Goal: Task Accomplishment & Management: Use online tool/utility

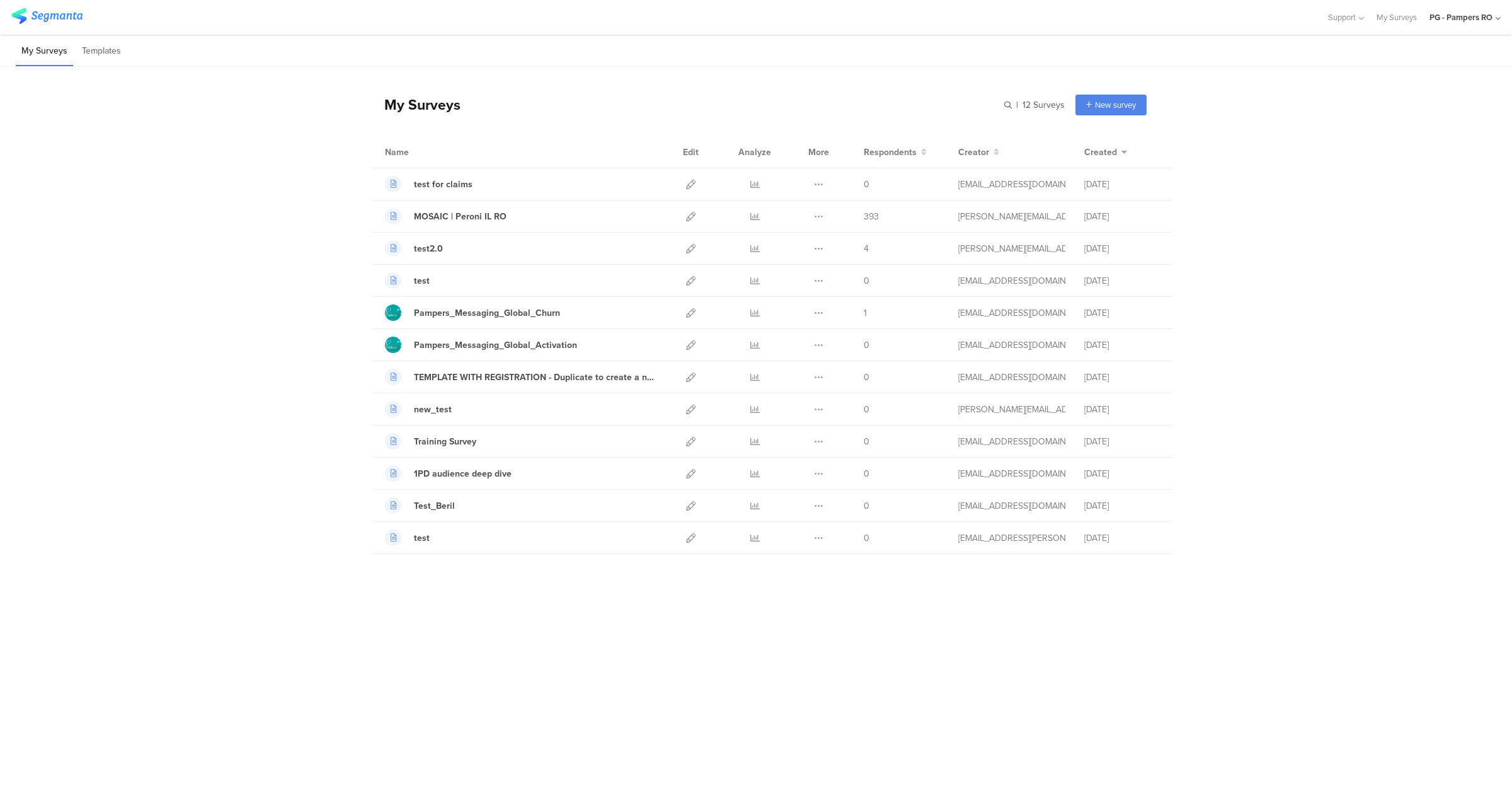
click at [1463, 24] on div "PG - Pampers RO" at bounding box center [1465, 17] width 71 height 35
click at [1415, 217] on span "PG - Pampers DE Janrain" at bounding box center [1398, 217] width 88 height 12
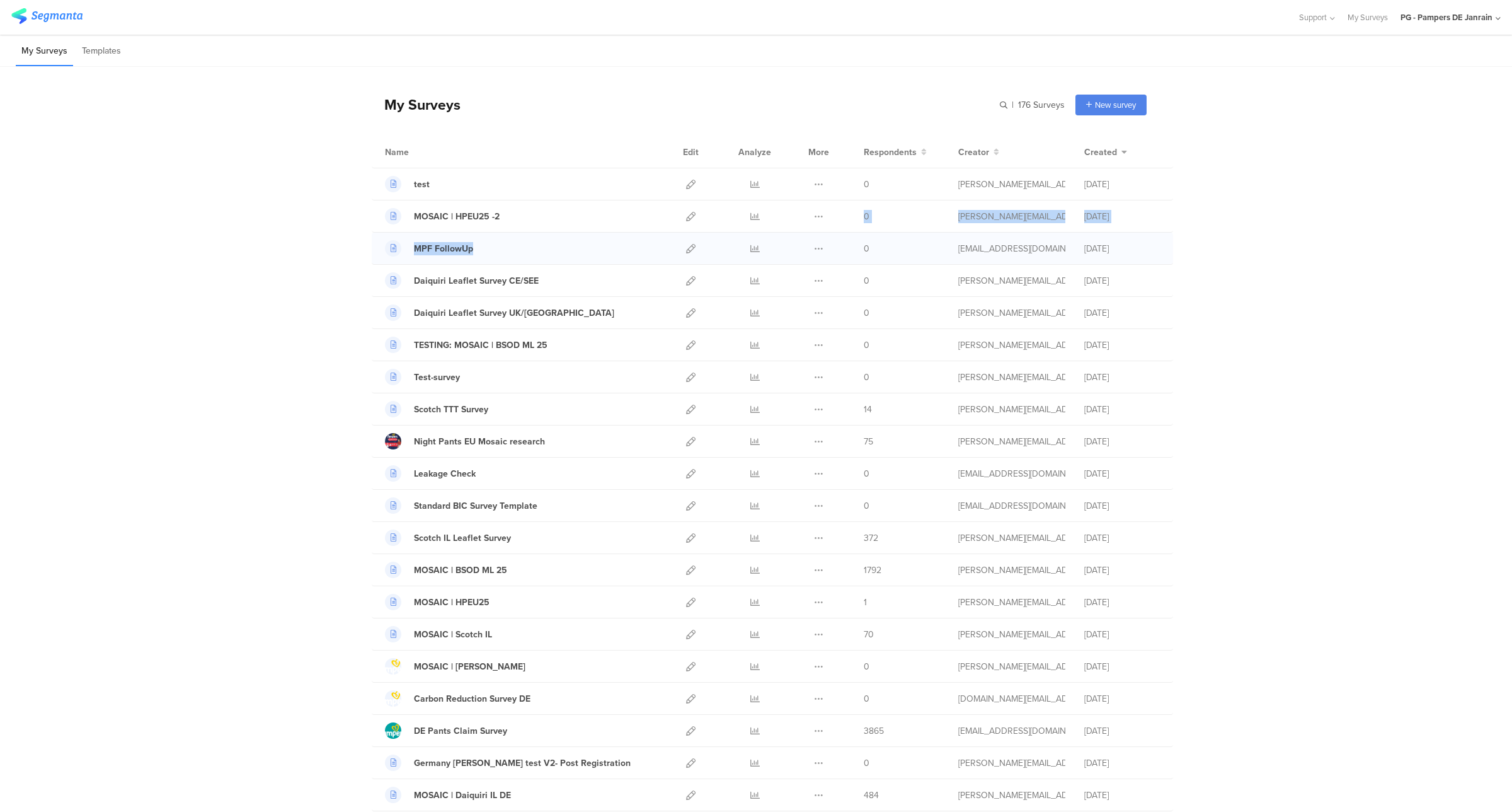
drag, startPoint x: 659, startPoint y: 204, endPoint x: 644, endPoint y: 253, distance: 51.2
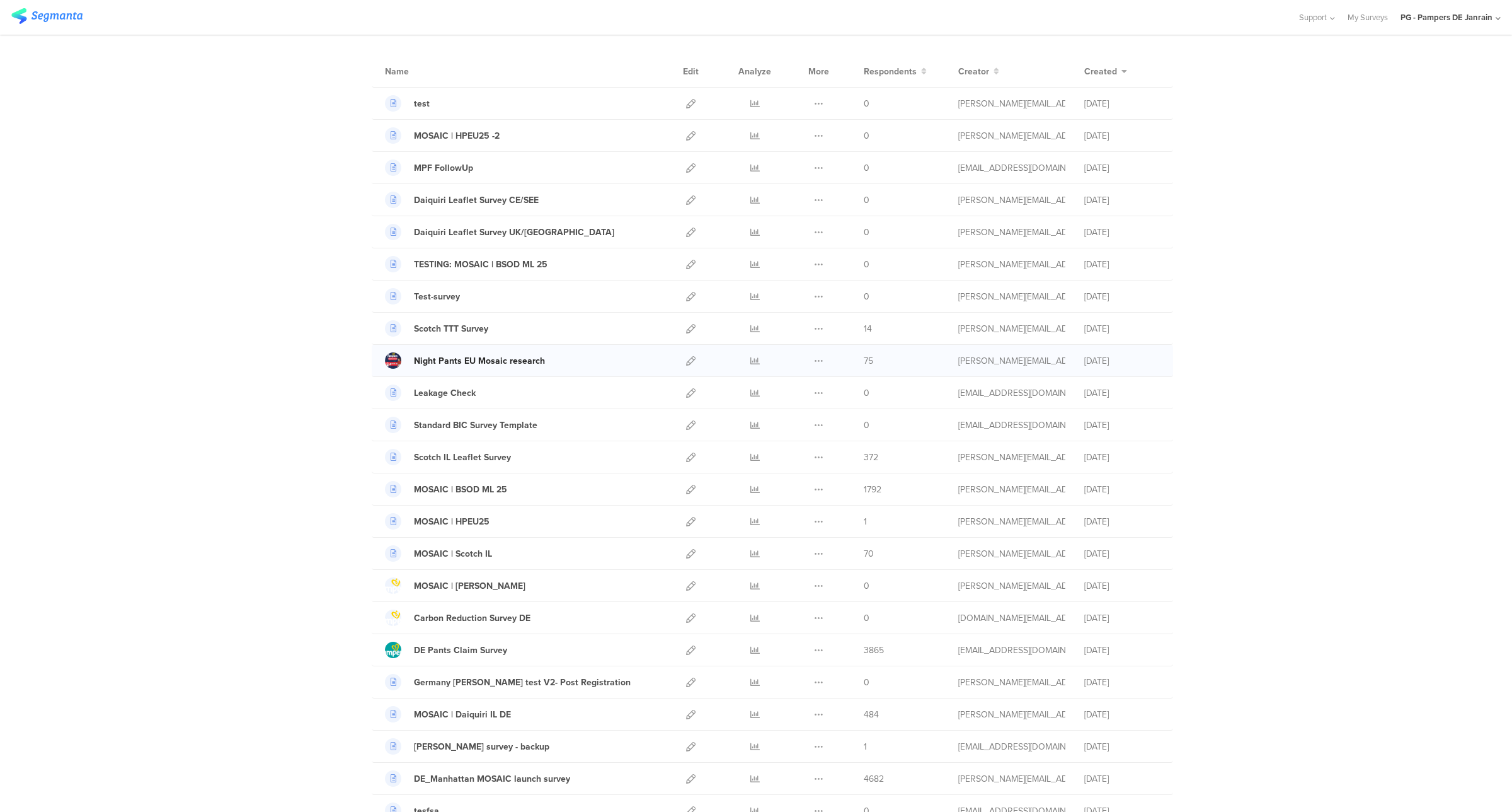
scroll to position [89, 0]
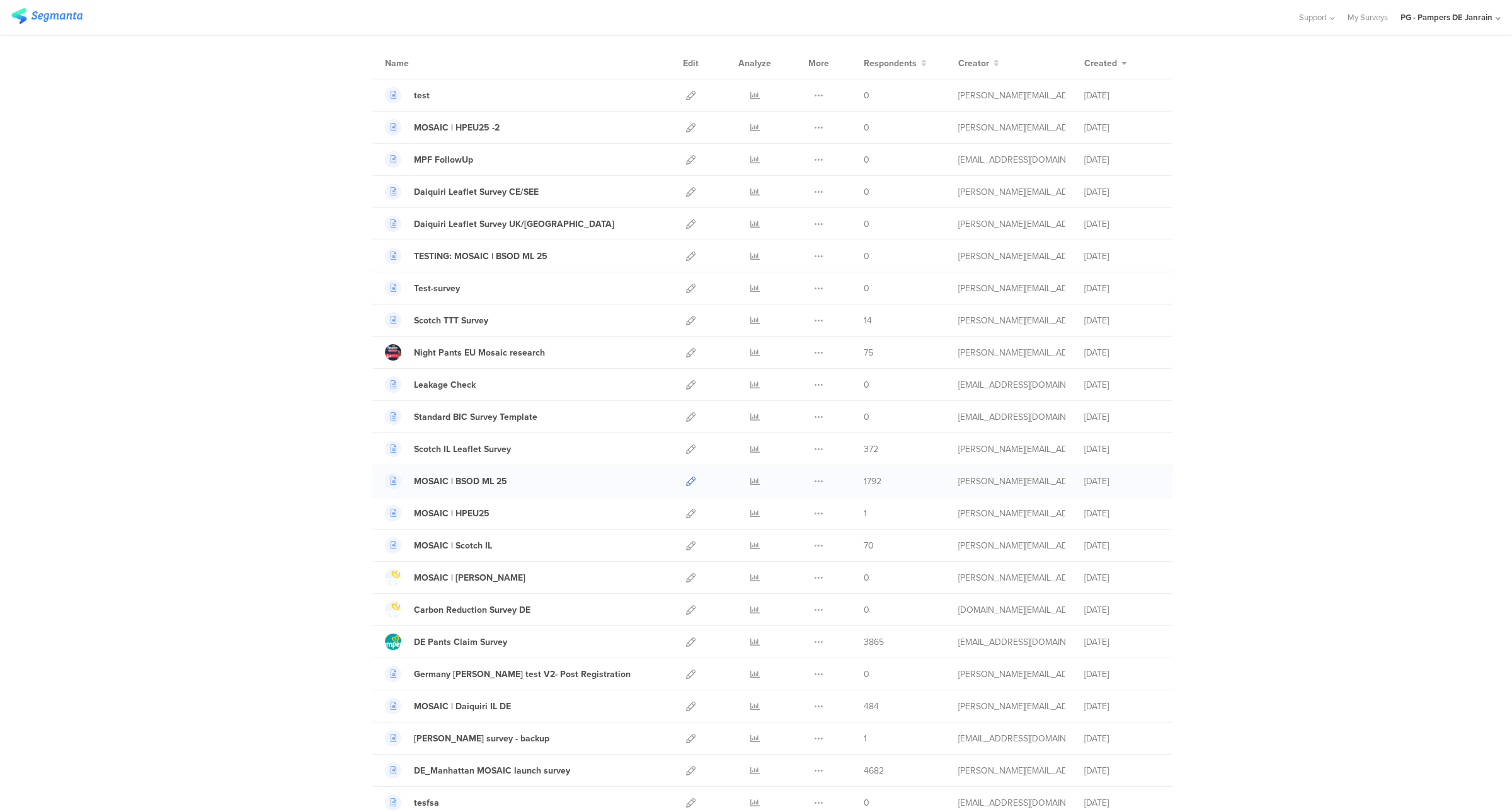
click at [686, 484] on icon at bounding box center [691, 481] width 9 height 9
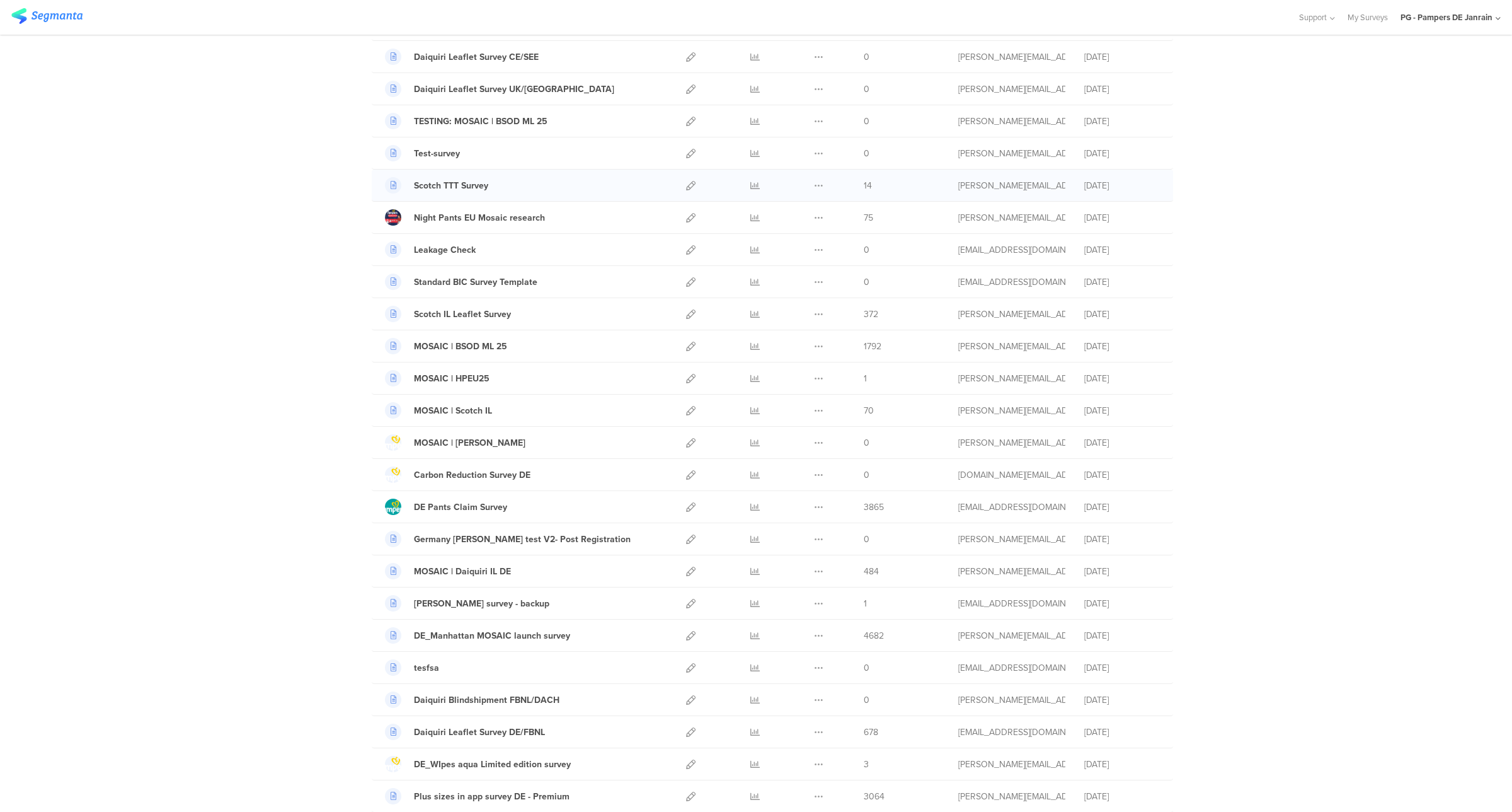
scroll to position [236, 0]
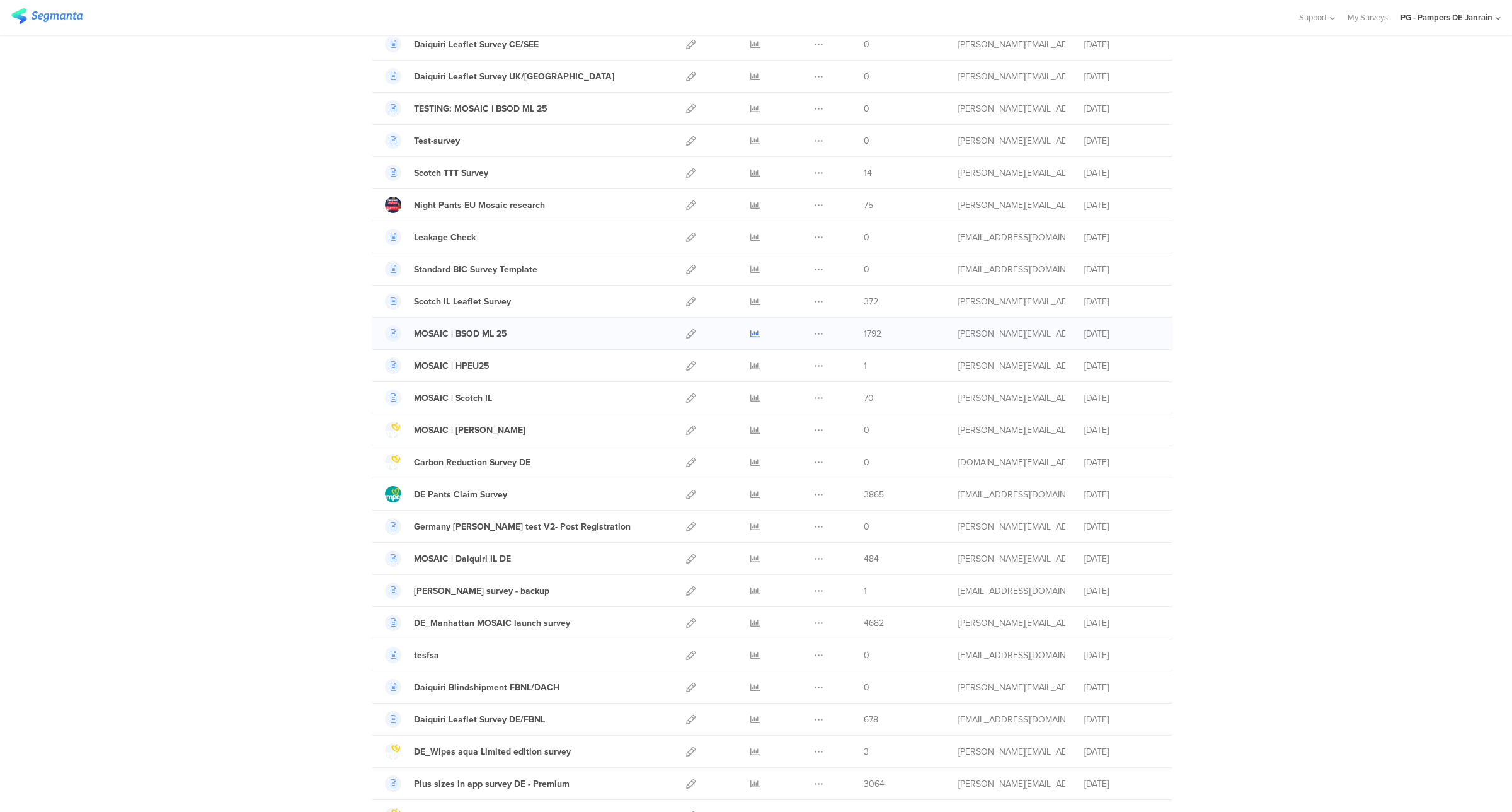
click at [751, 337] on icon at bounding box center [755, 334] width 9 height 9
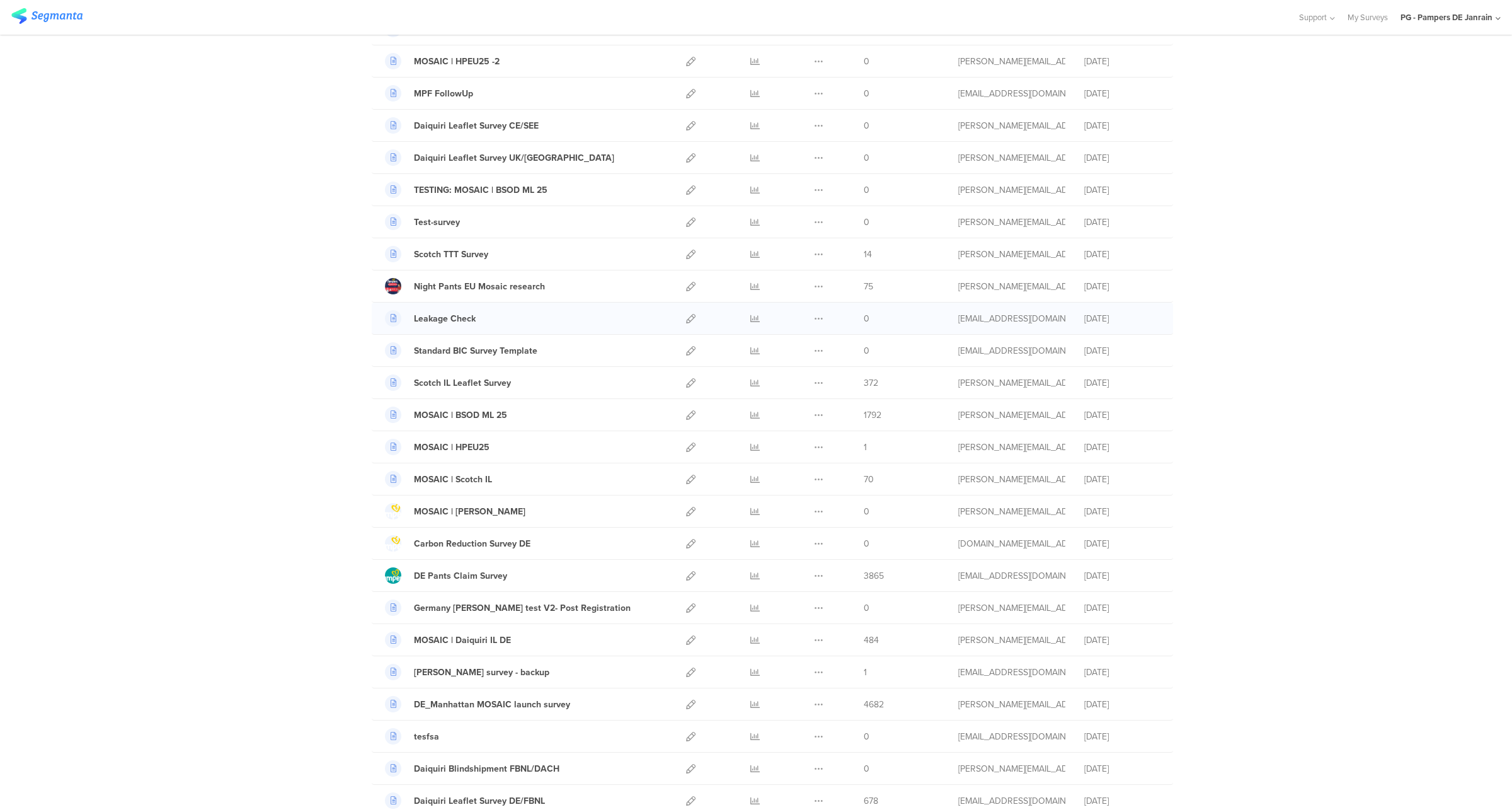
scroll to position [0, 0]
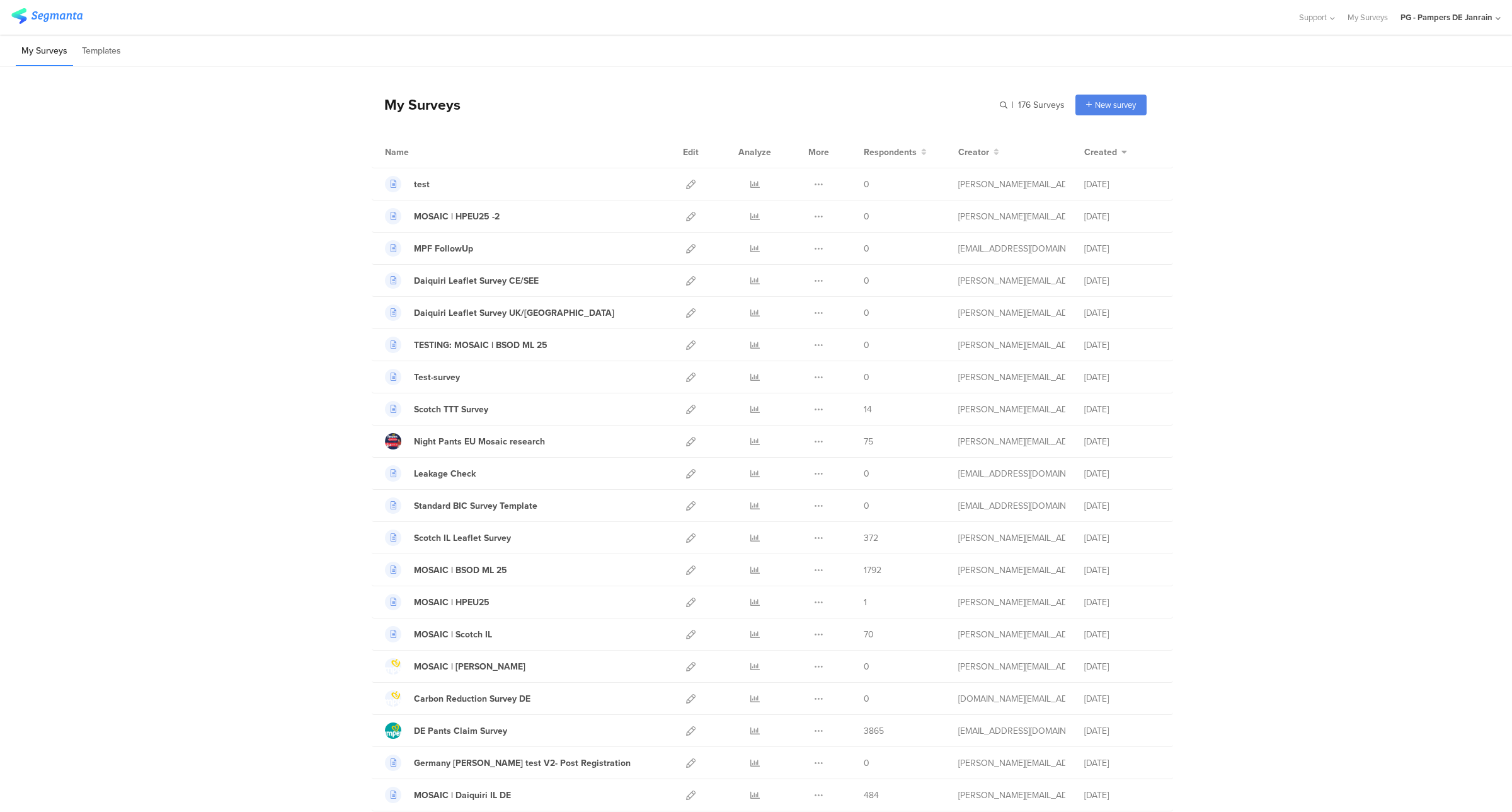
click at [1490, 26] on div "PG - Pampers DE Janrain" at bounding box center [1450, 17] width 100 height 35
click at [1409, 85] on span "PG - Pampers PL Janrain" at bounding box center [1398, 81] width 87 height 12
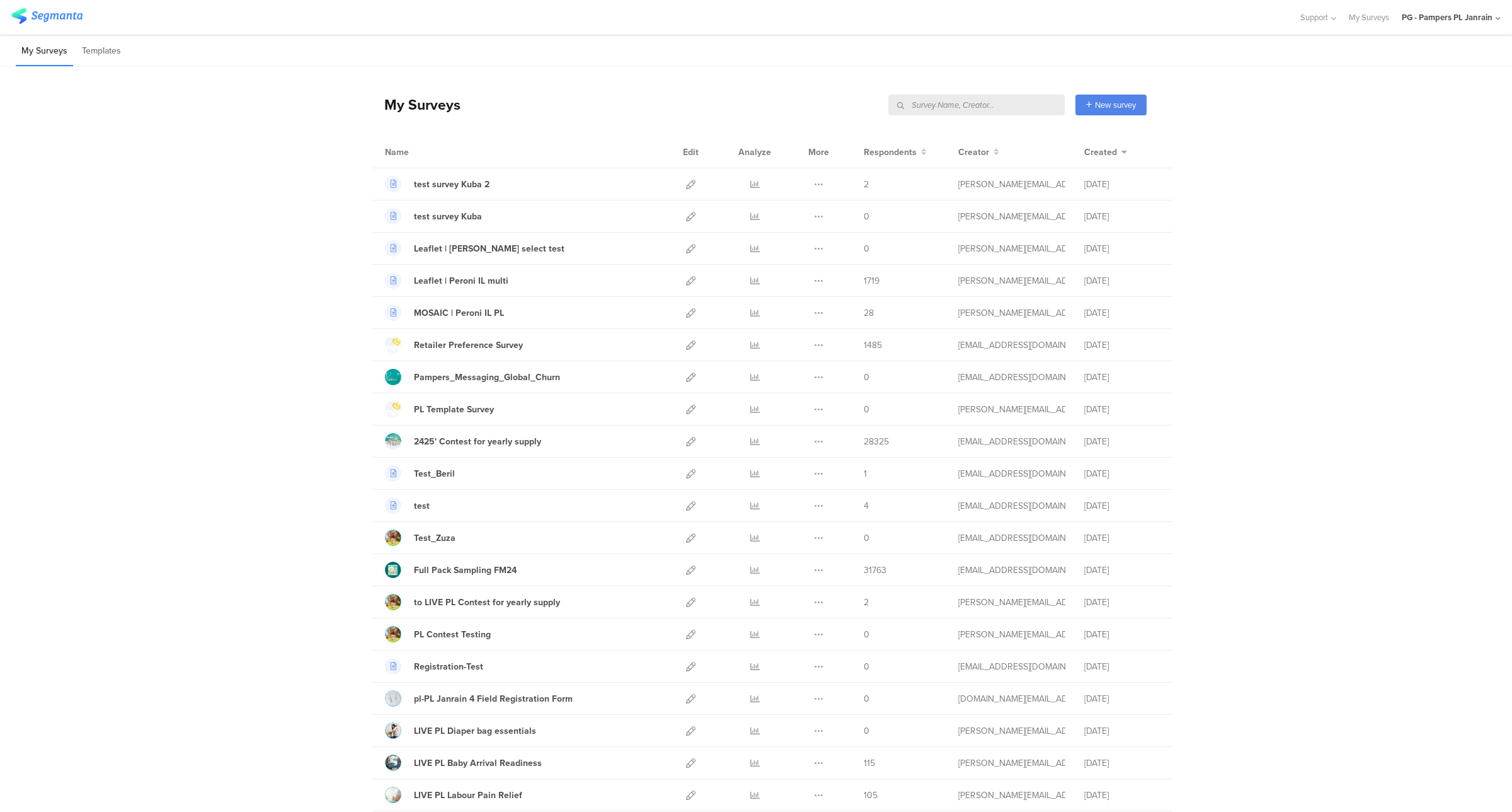
click at [1005, 112] on input "text" at bounding box center [977, 105] width 176 height 21
type input "bsod"
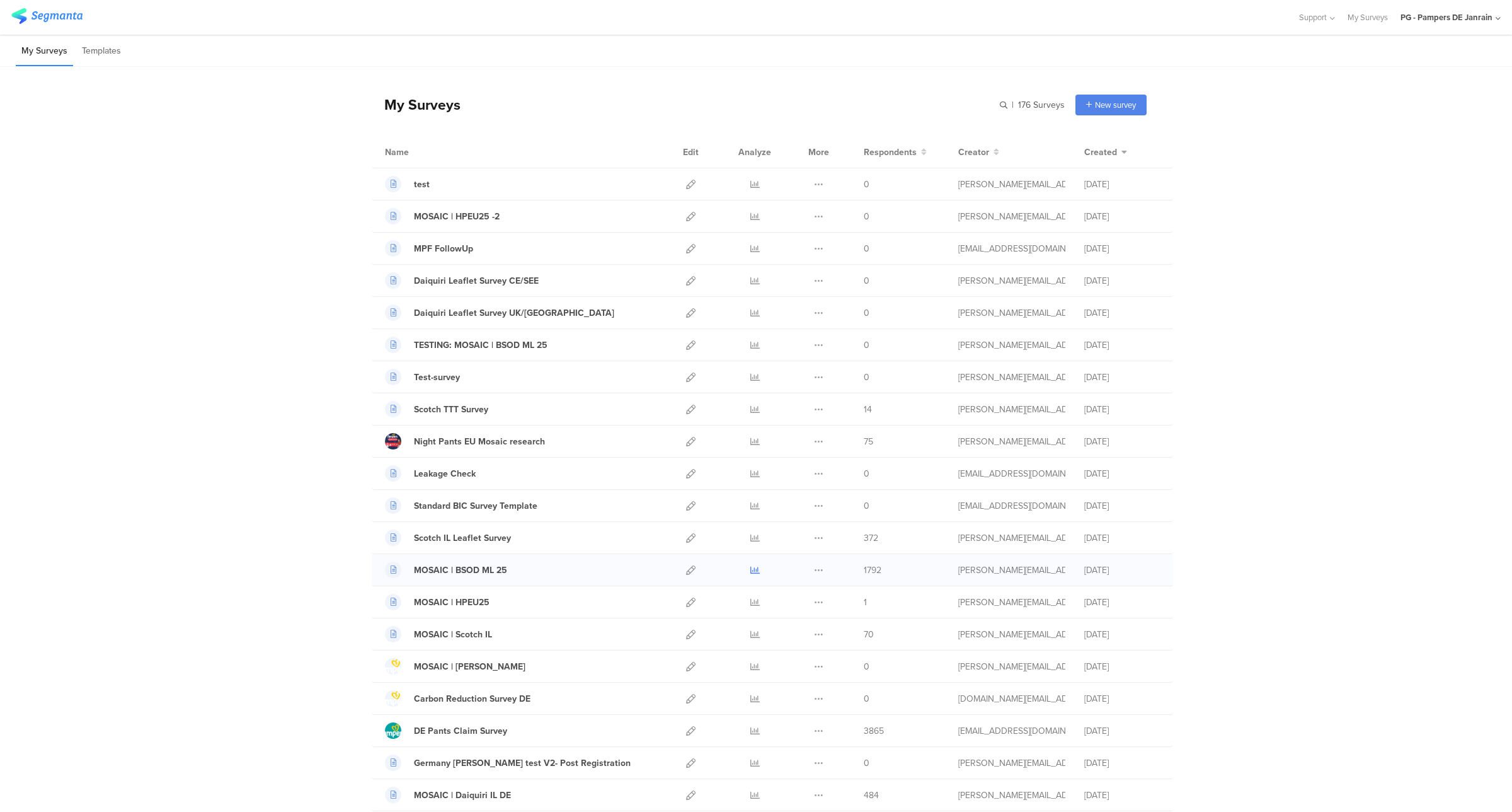
click at [750, 574] on icon at bounding box center [755, 570] width 9 height 9
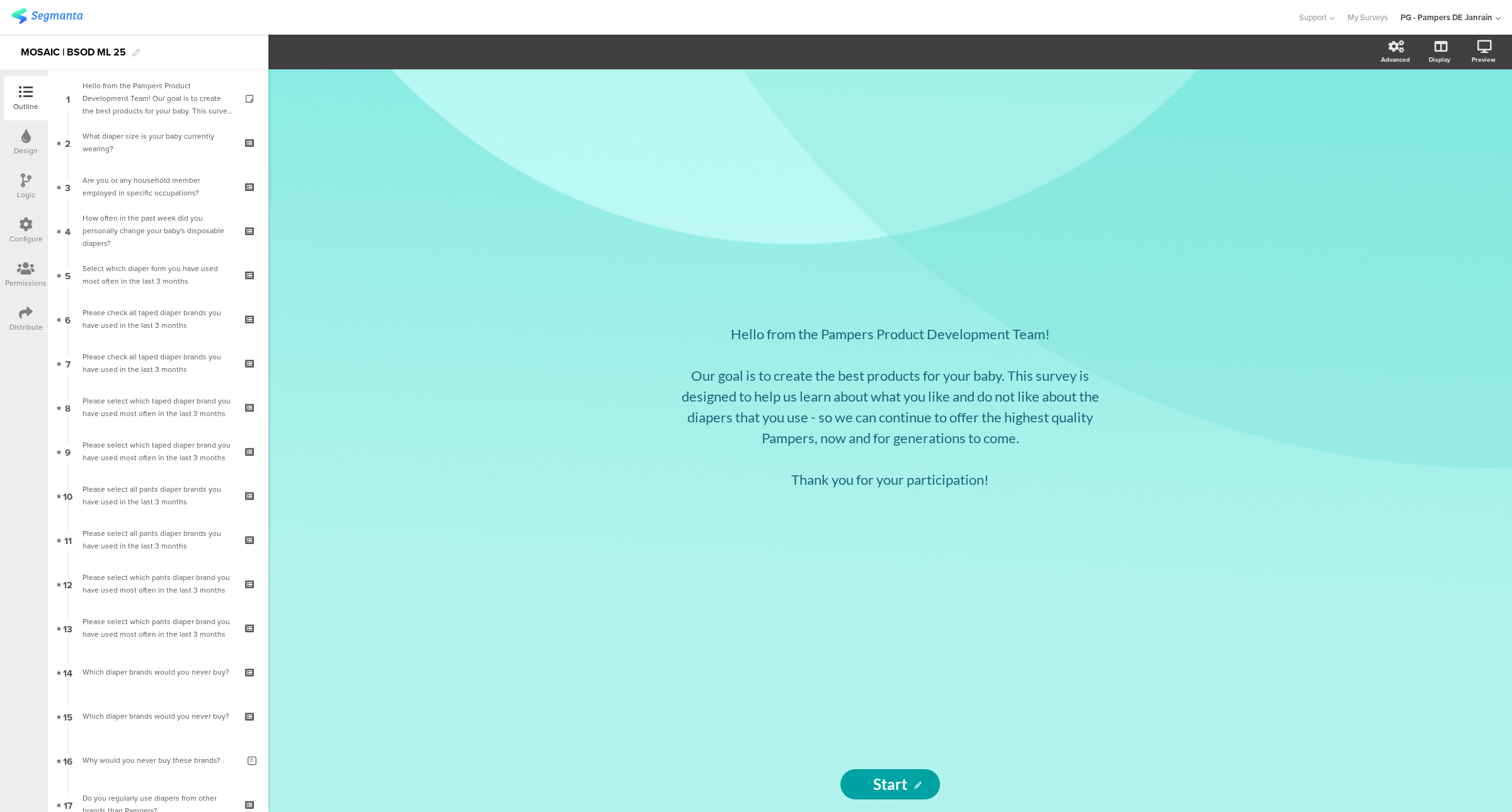
click at [21, 244] on div "Configure" at bounding box center [26, 230] width 45 height 45
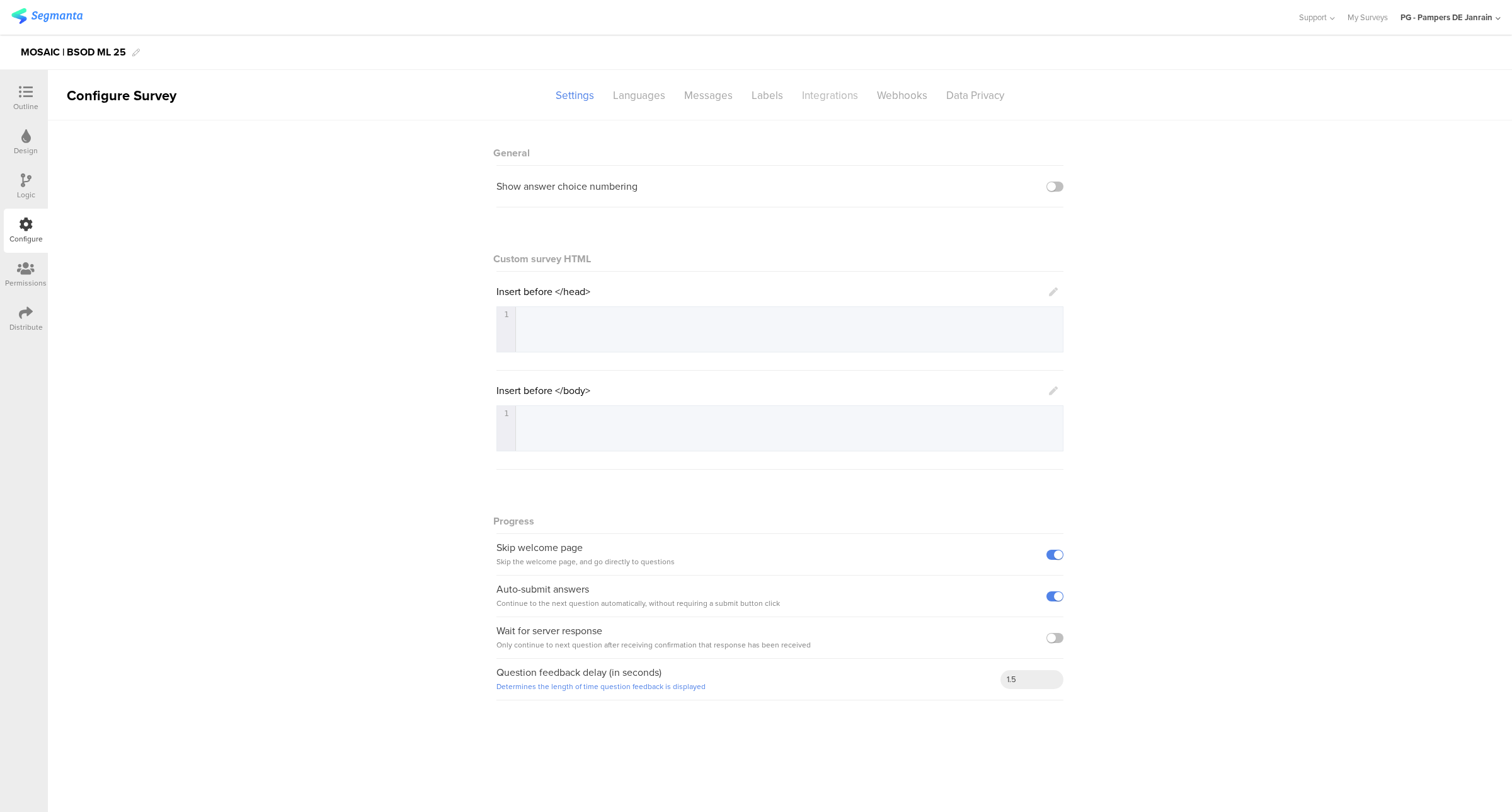
click at [815, 95] on div "Integrations" at bounding box center [830, 95] width 75 height 22
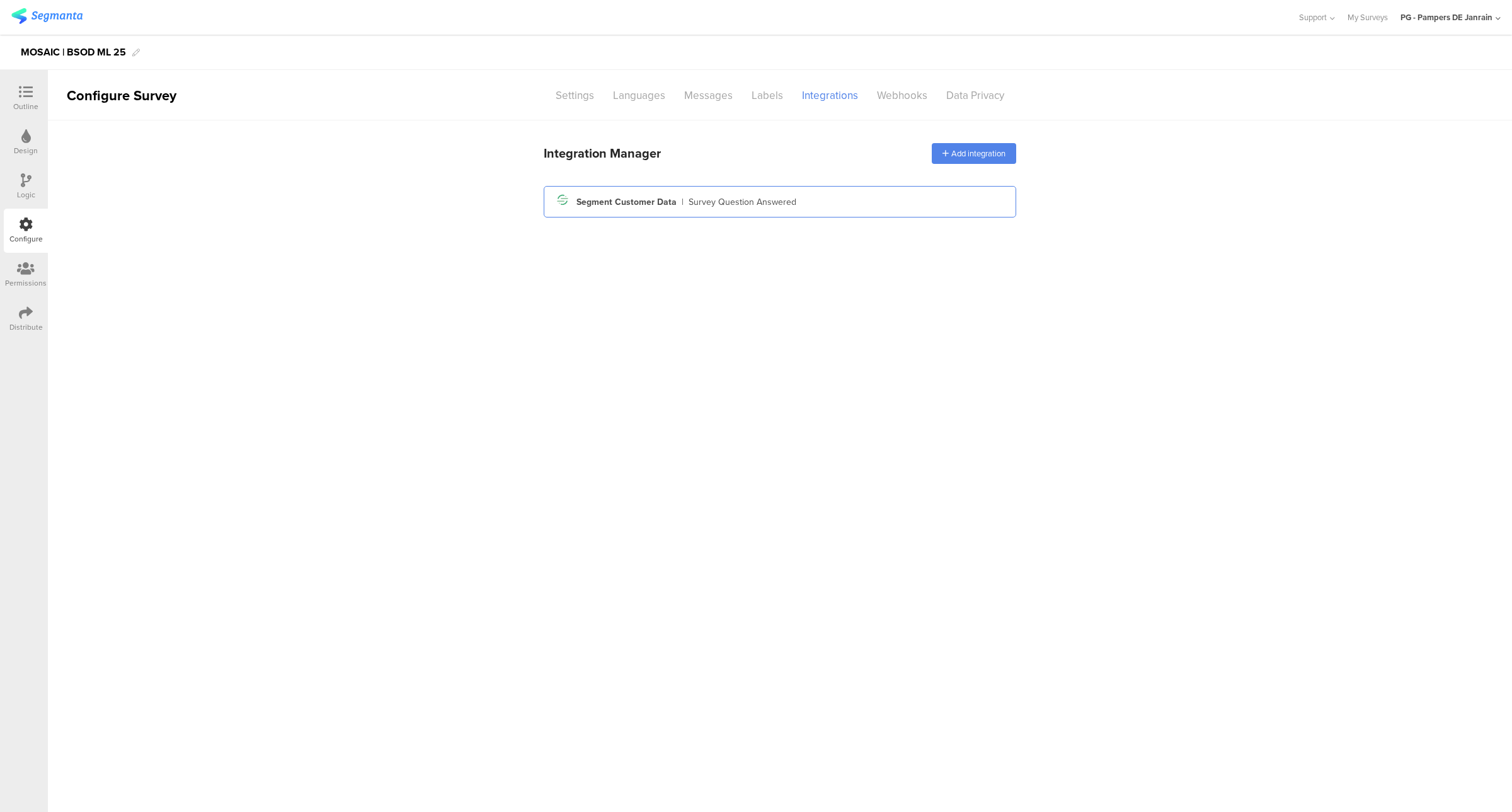
click at [646, 198] on div "Segment Customer Data" at bounding box center [627, 202] width 100 height 13
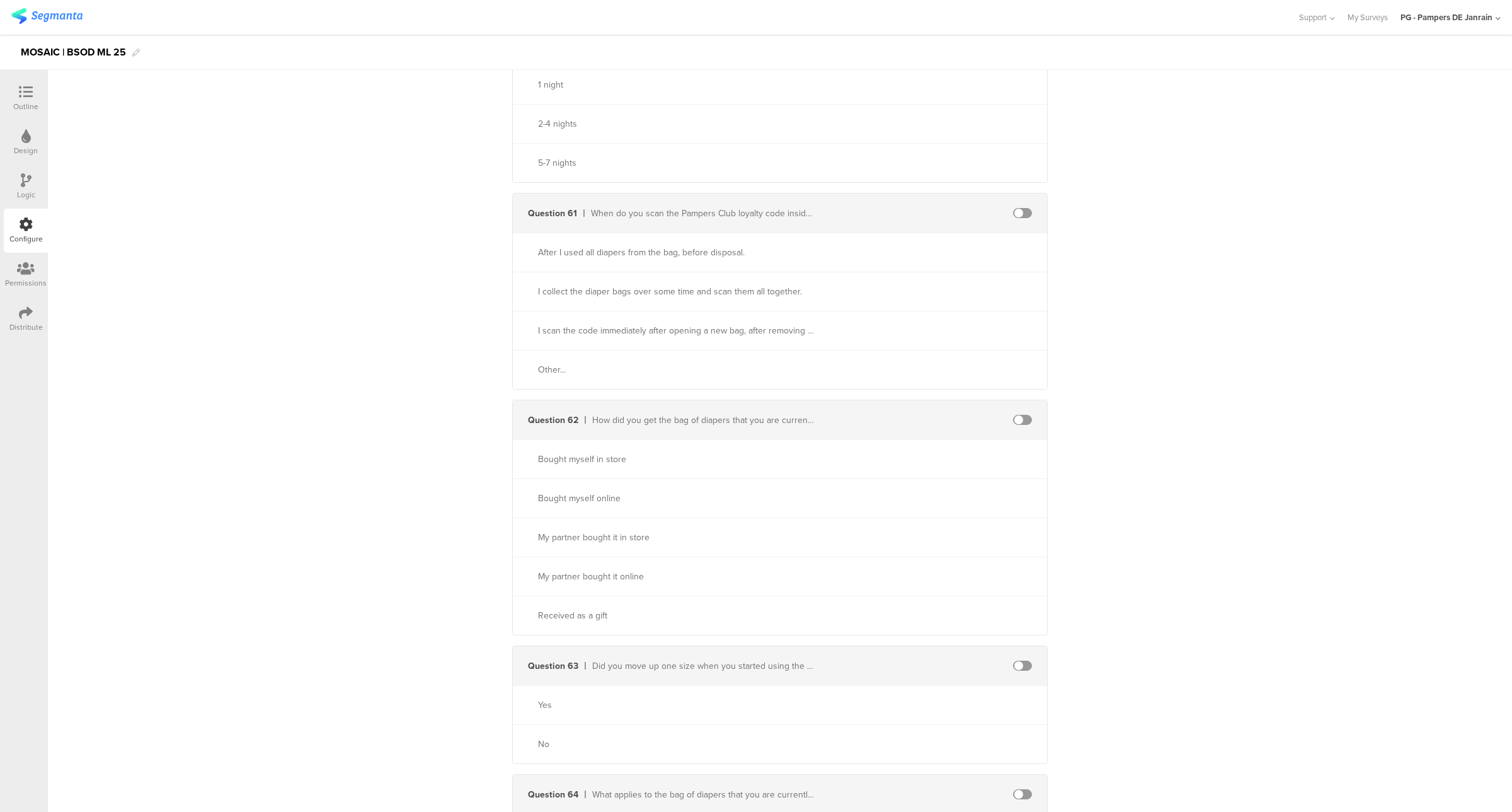
scroll to position [24761, 0]
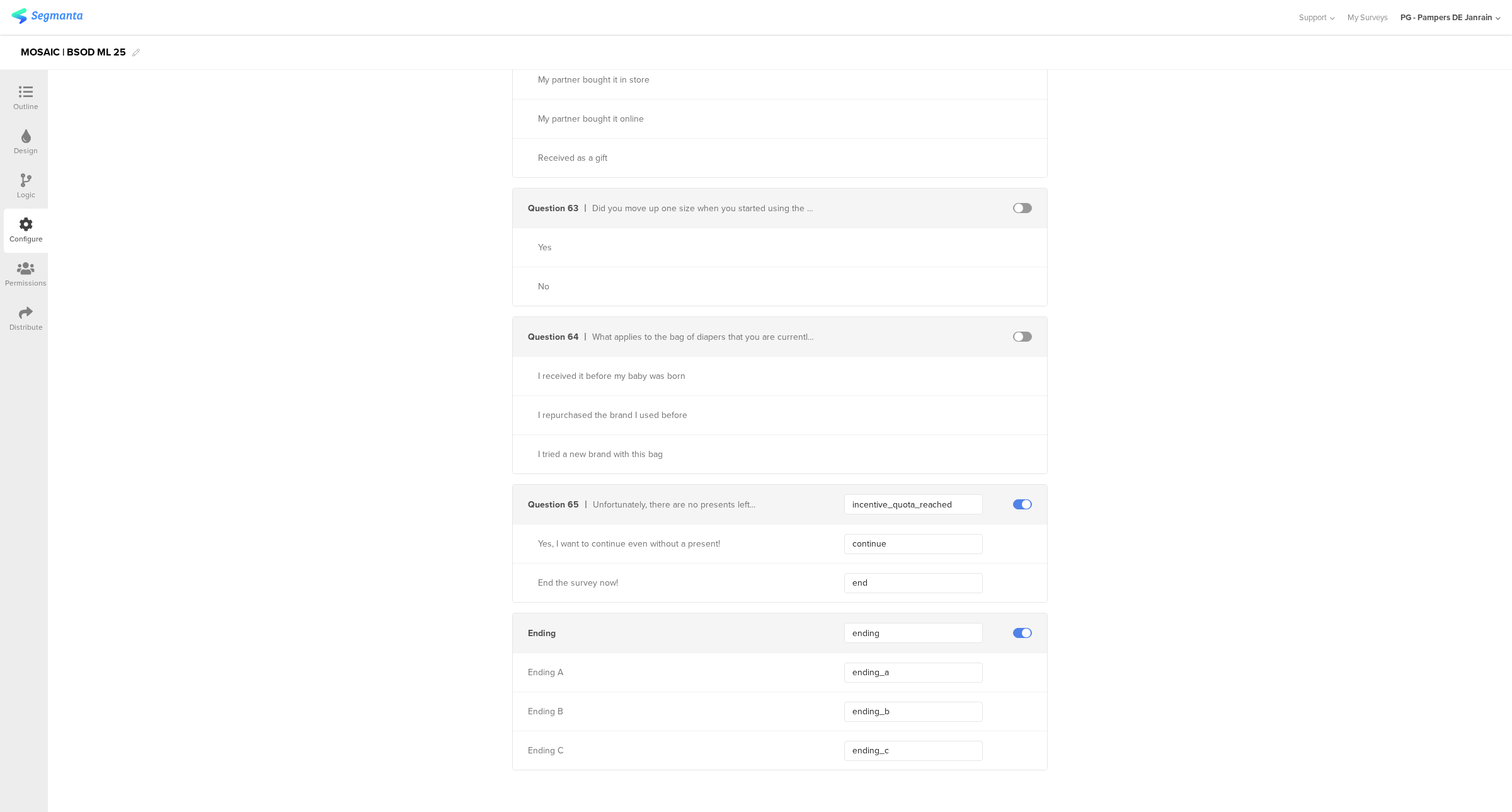
click at [32, 108] on div "Outline" at bounding box center [26, 106] width 26 height 11
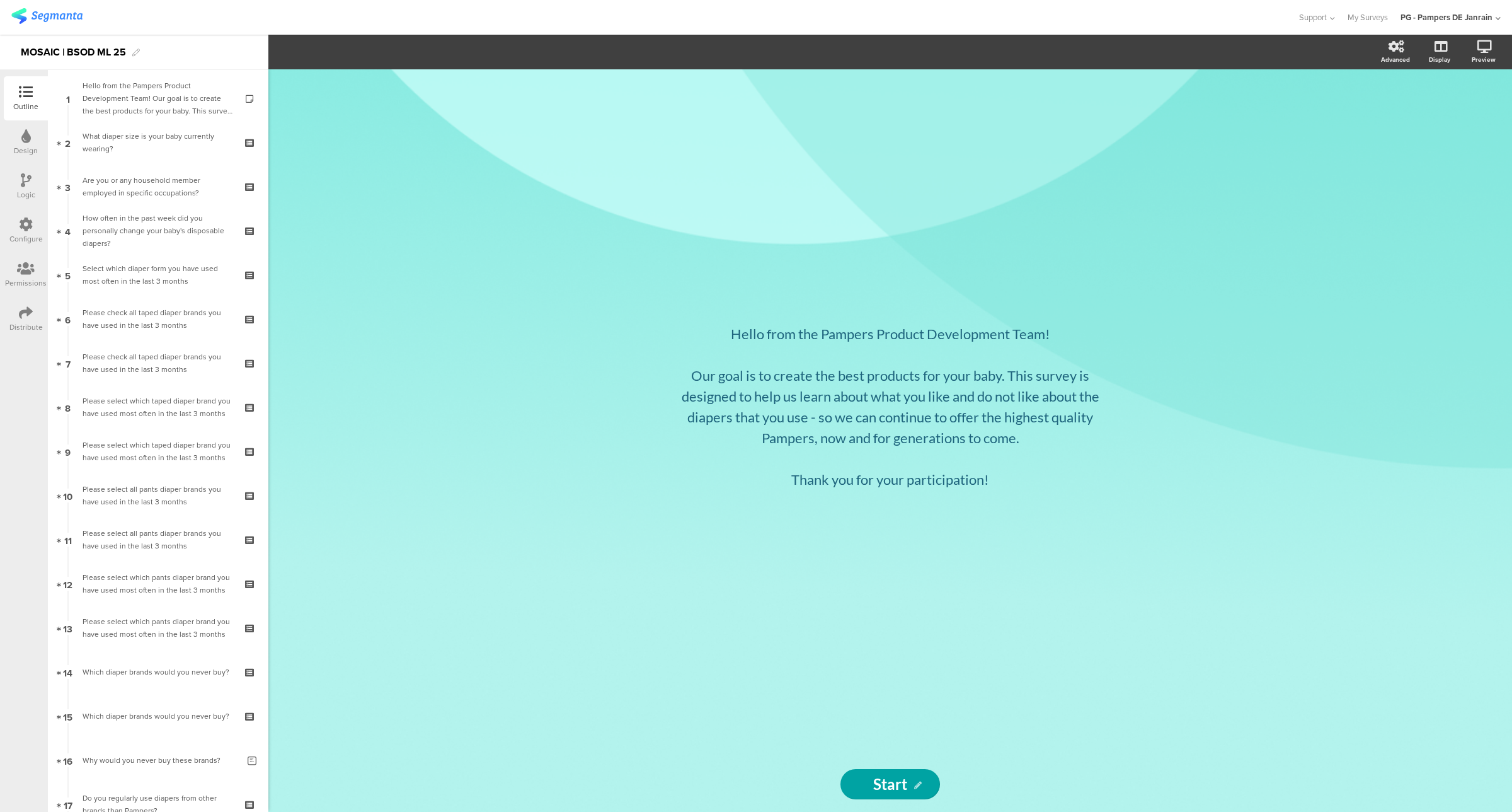
click at [32, 200] on div "Logic" at bounding box center [26, 187] width 45 height 45
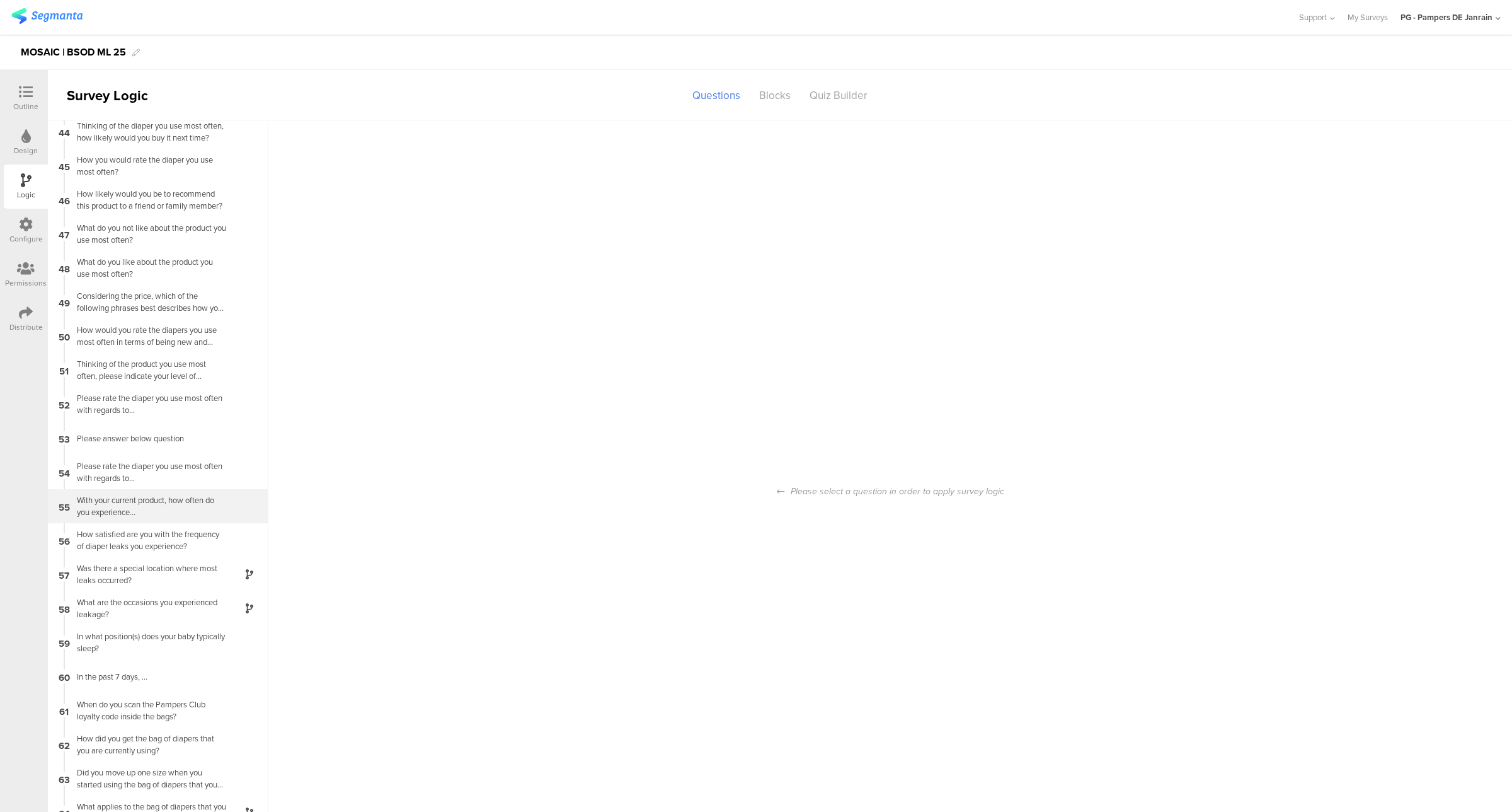
scroll to position [50, 0]
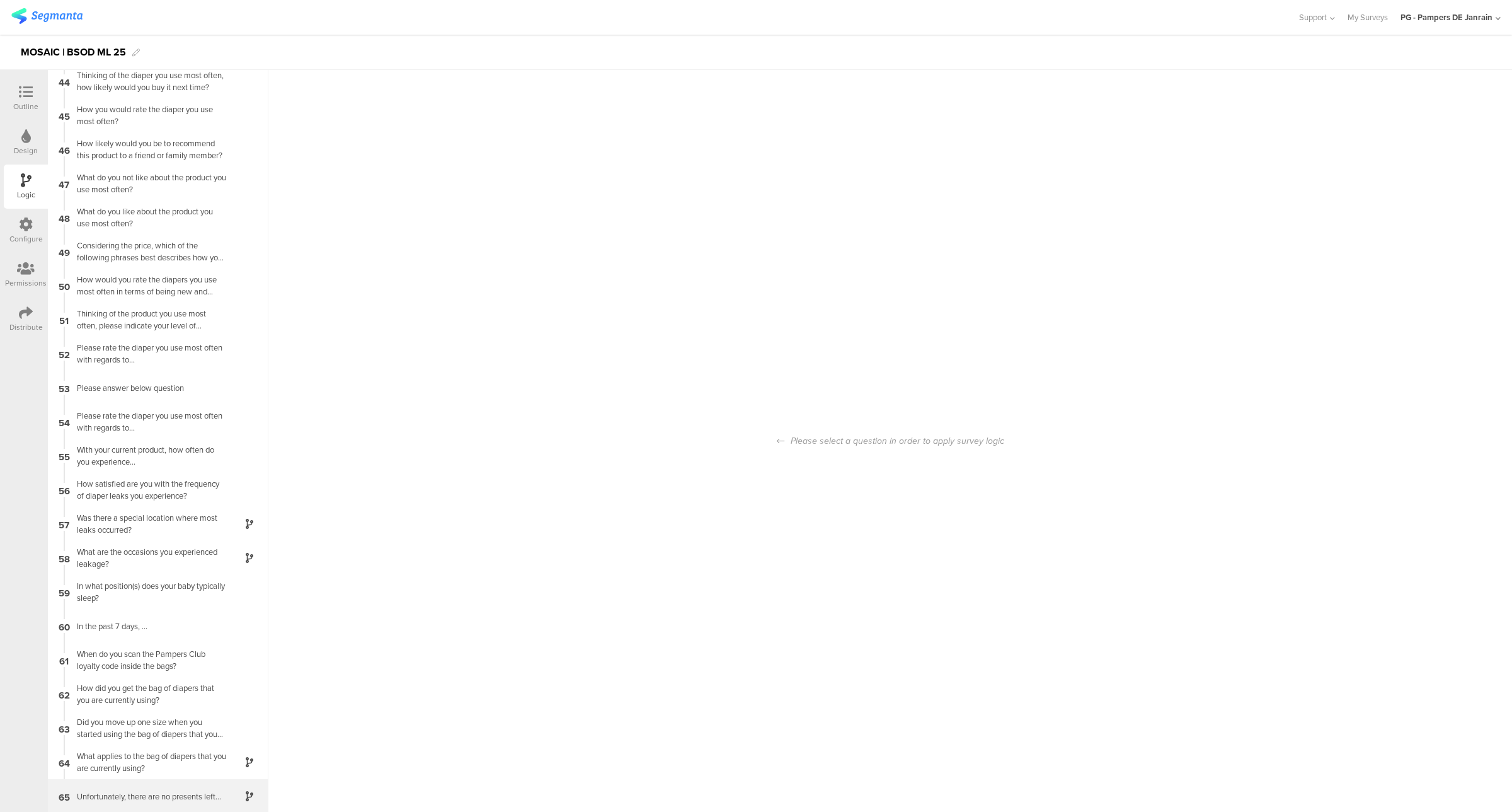
click at [146, 790] on div "Unfortunately, there are no presents left..." at bounding box center [148, 796] width 157 height 12
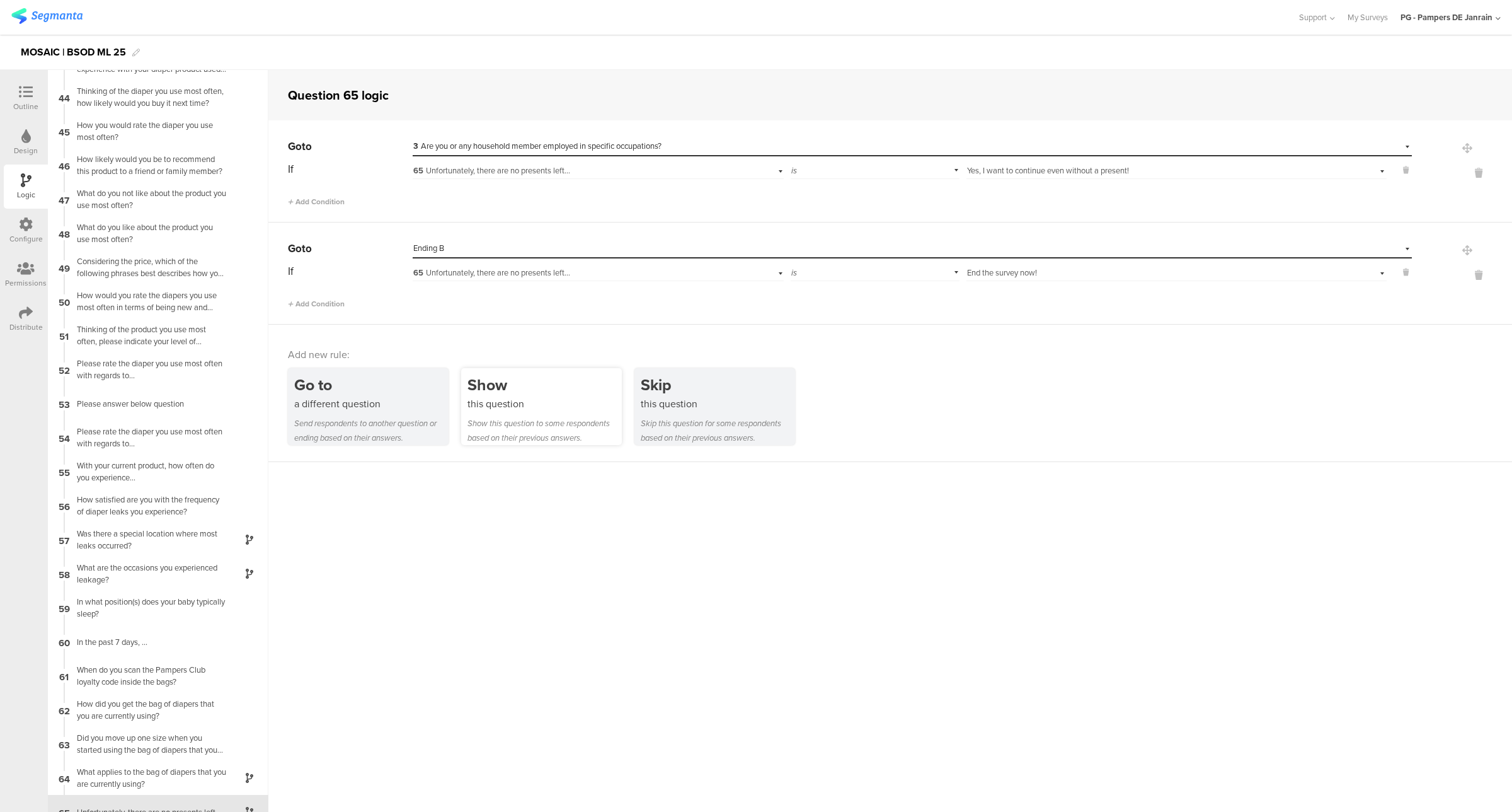
scroll to position [1469, 0]
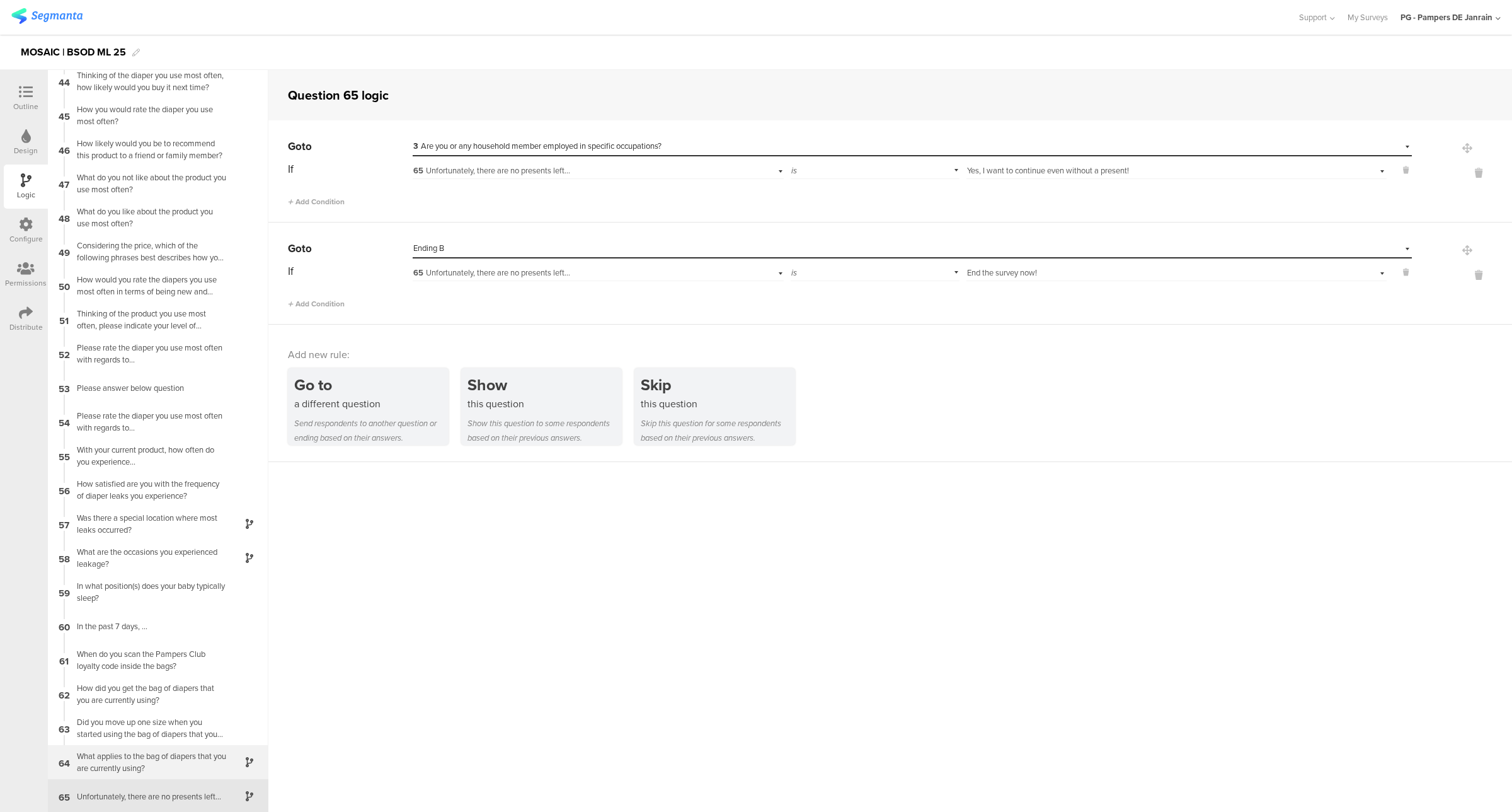
click at [124, 764] on div "What applies to the bag of diapers that you are currently using?" at bounding box center [148, 761] width 157 height 24
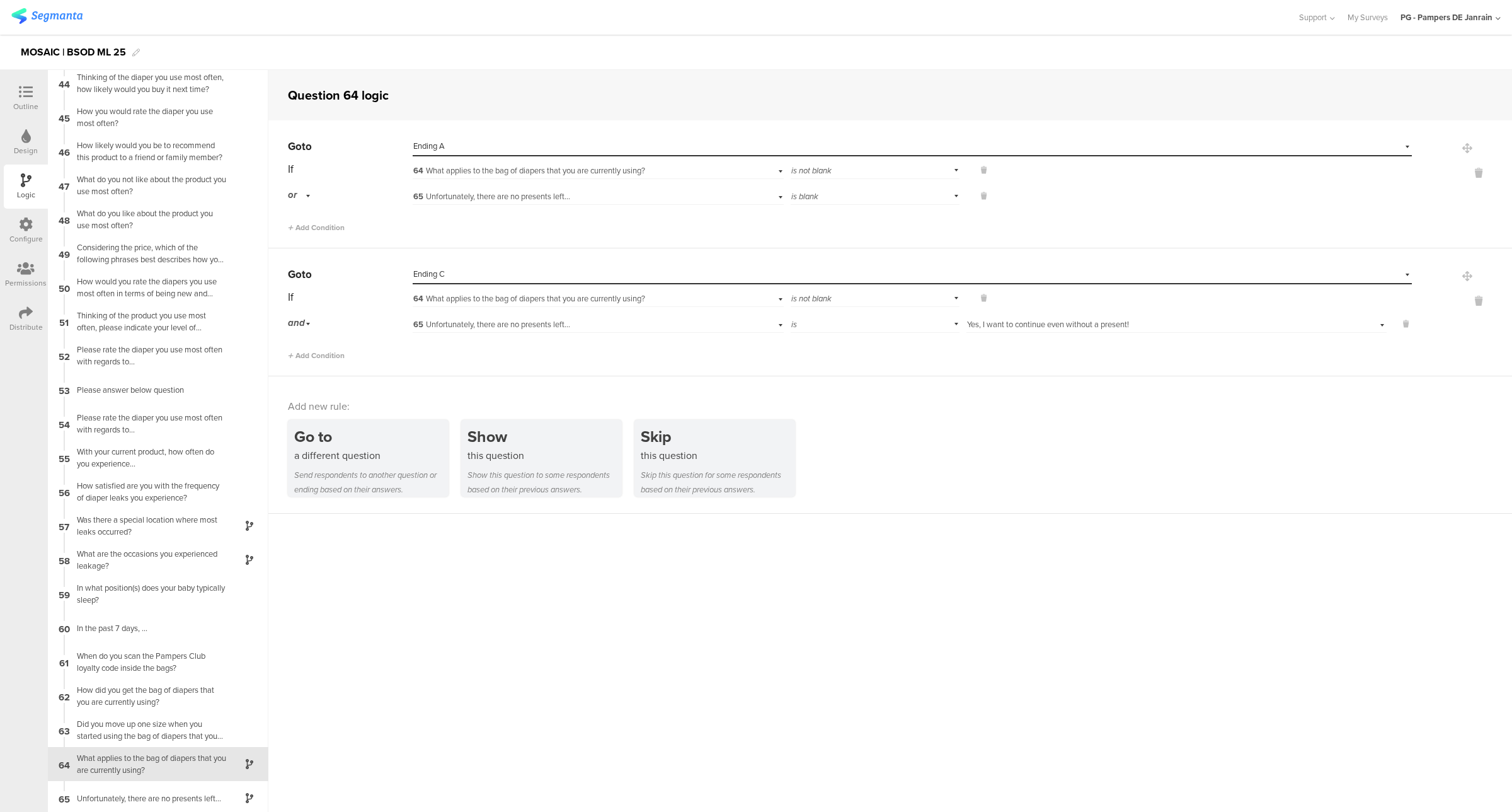
scroll to position [1469, 0]
click at [117, 782] on div "65 Unfortunately, there are no presents left..." at bounding box center [158, 796] width 221 height 34
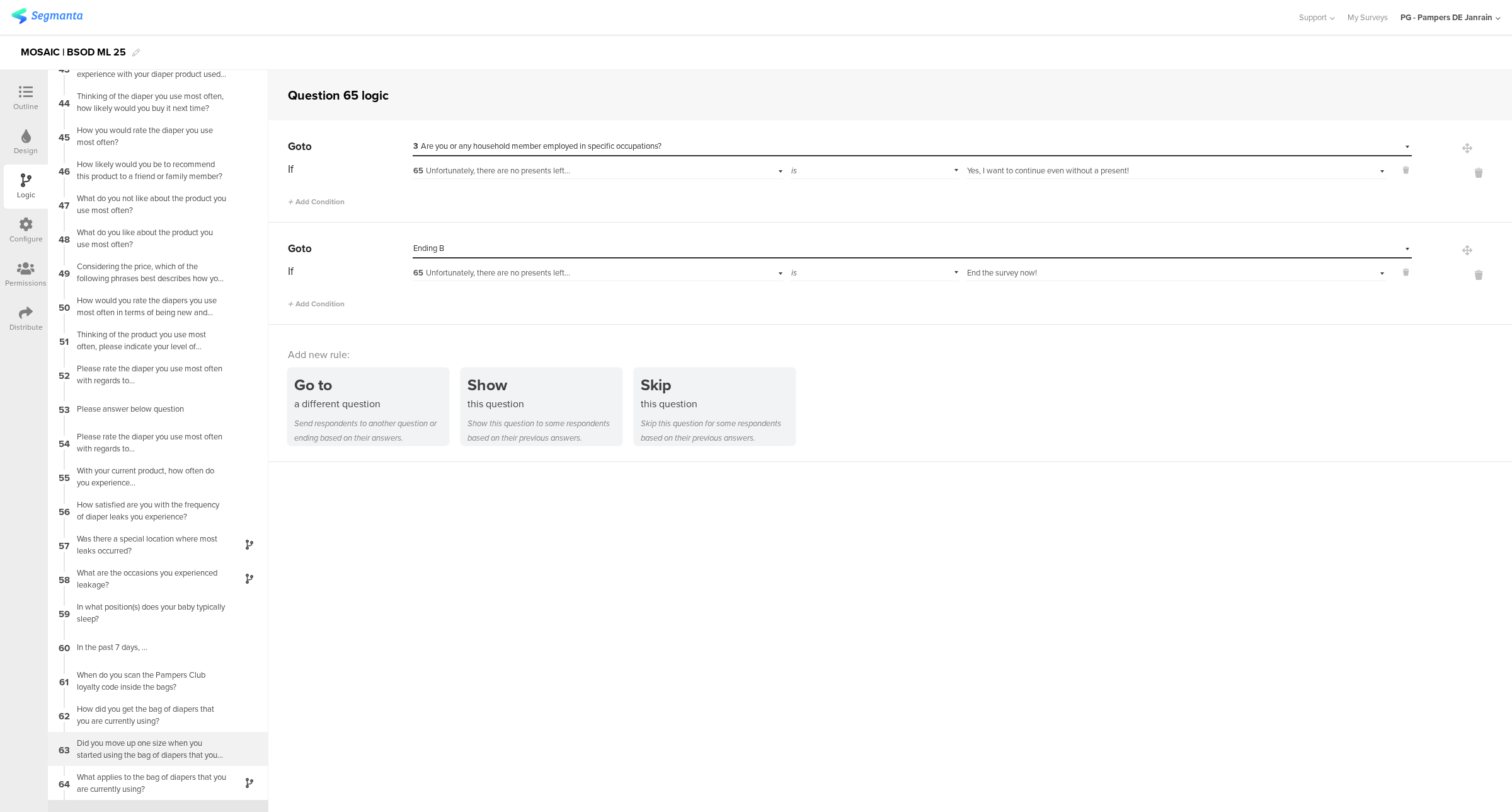
scroll to position [1469, 0]
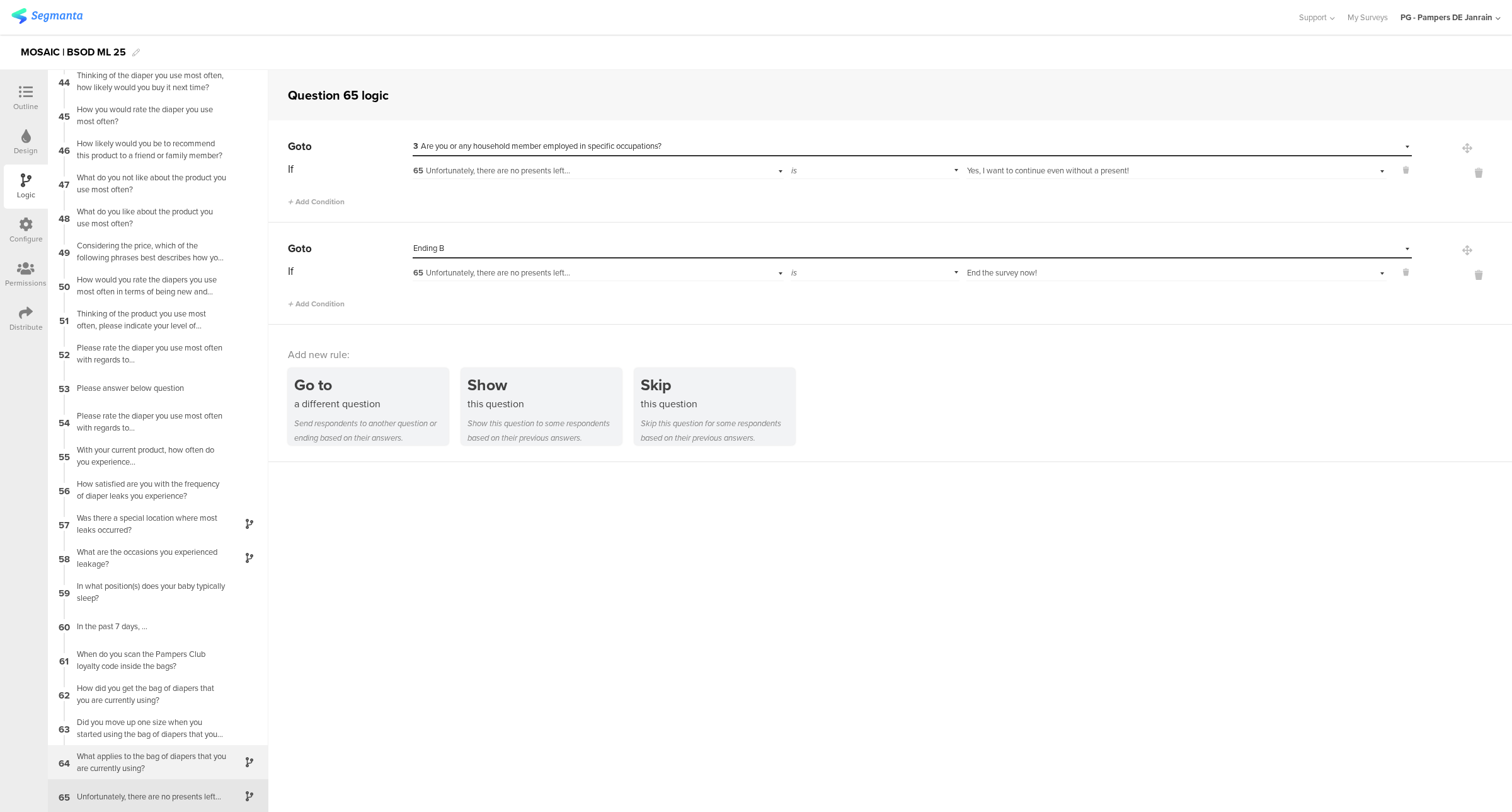
click at [143, 761] on div "What applies to the bag of diapers that you are currently using?" at bounding box center [148, 761] width 157 height 24
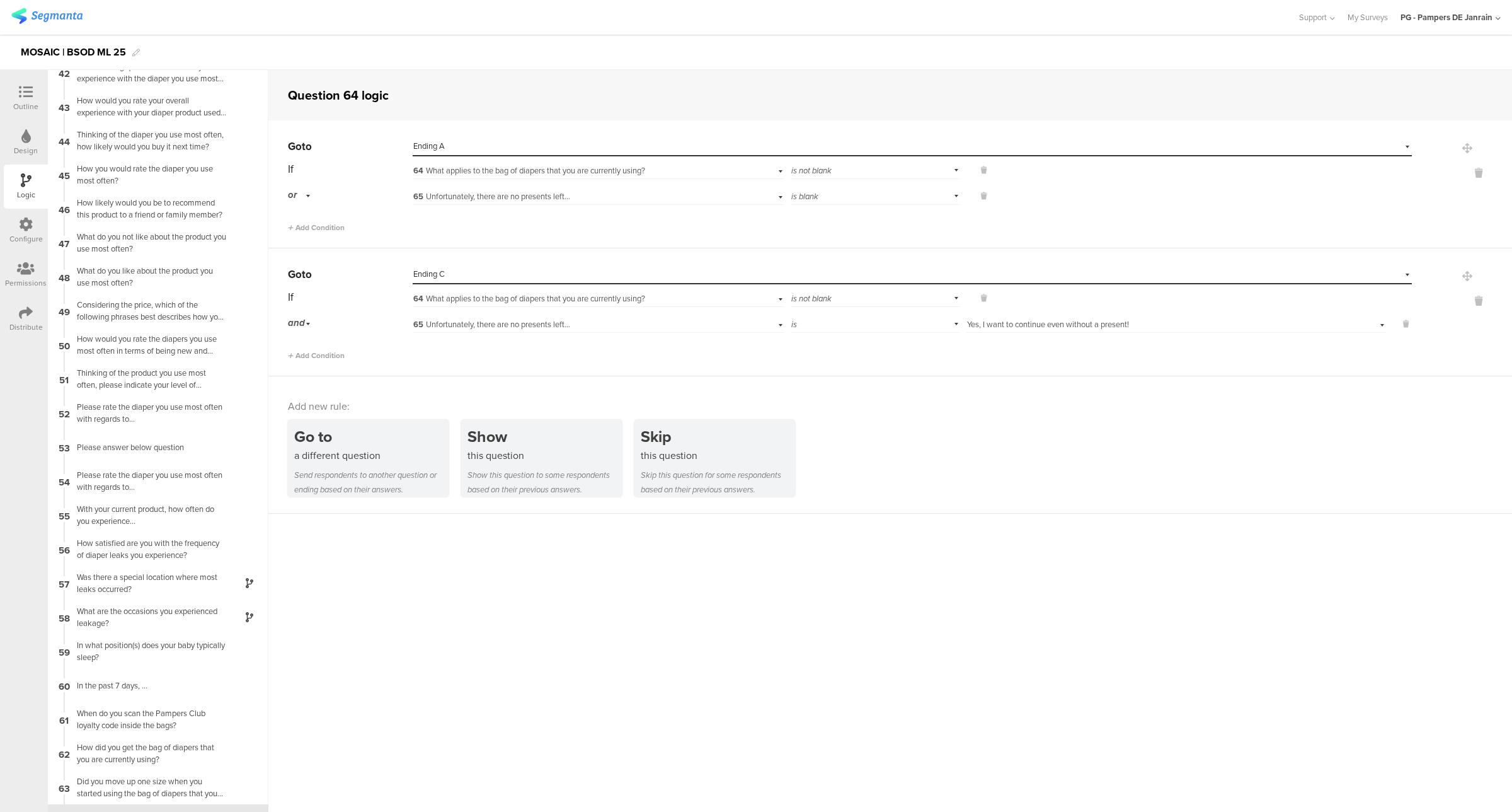
scroll to position [1469, 0]
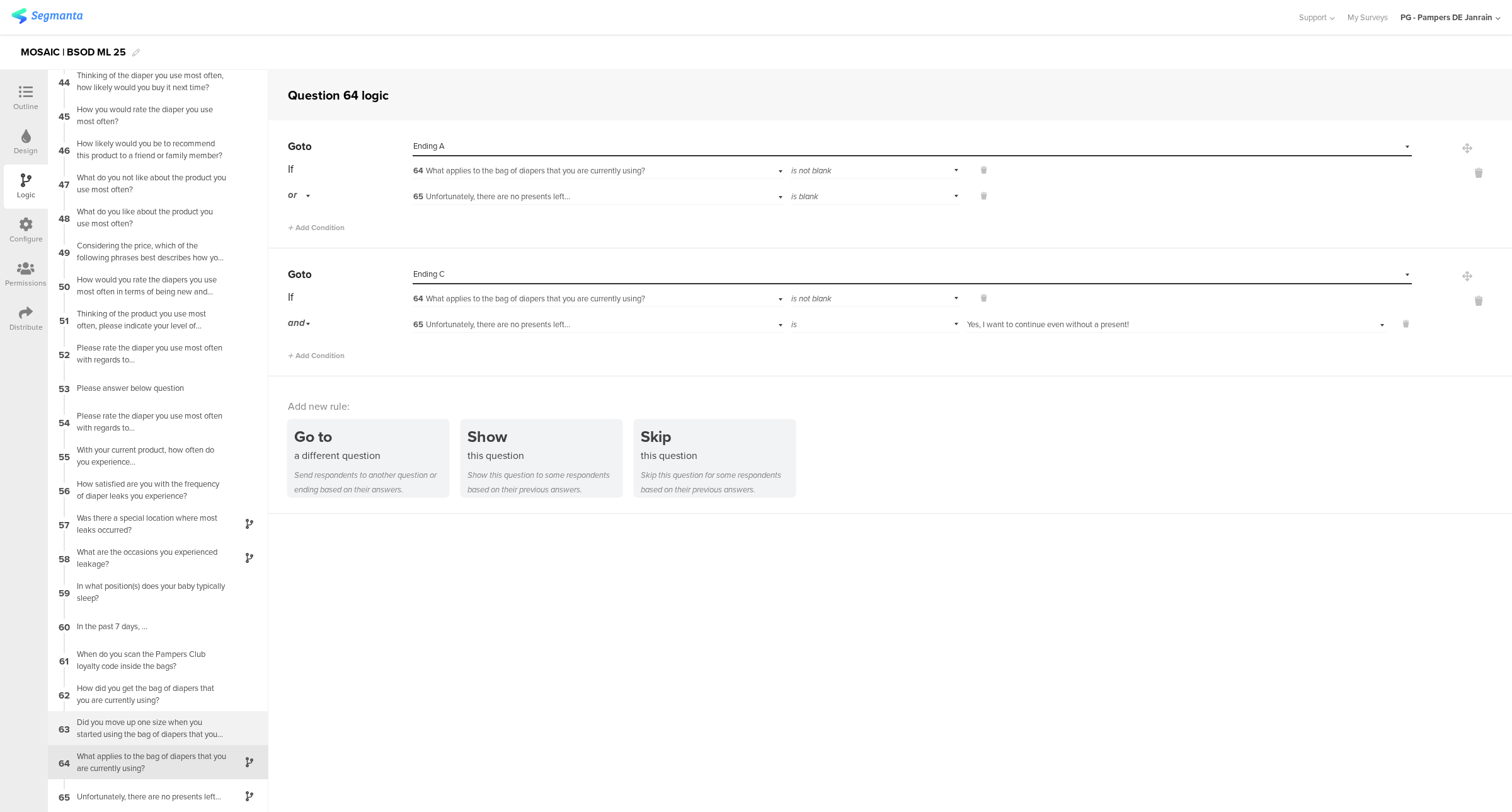
click at [143, 731] on div "Did you move up one size when you started using the bag of diapers that you are…" at bounding box center [148, 728] width 157 height 24
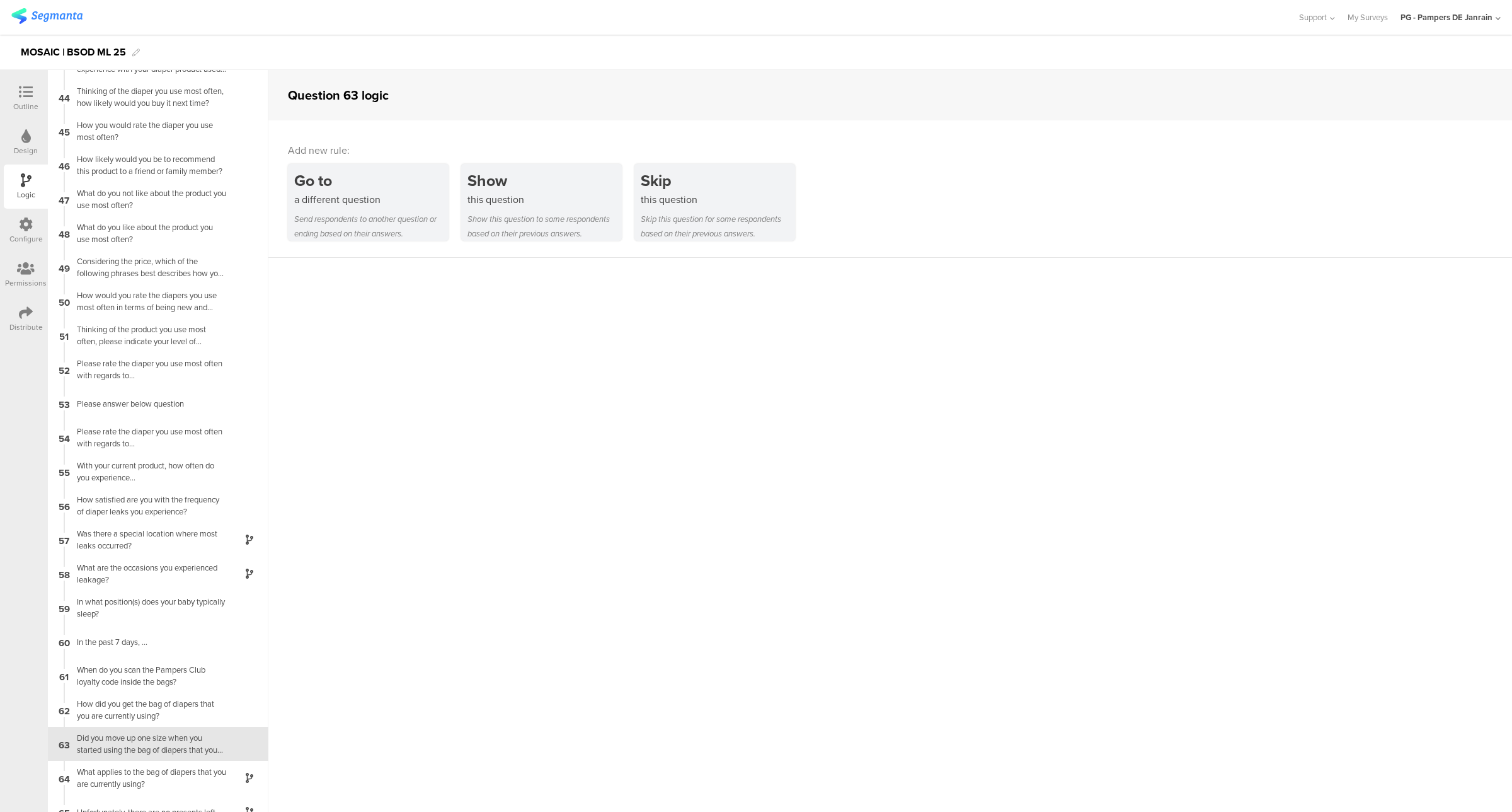
scroll to position [1469, 0]
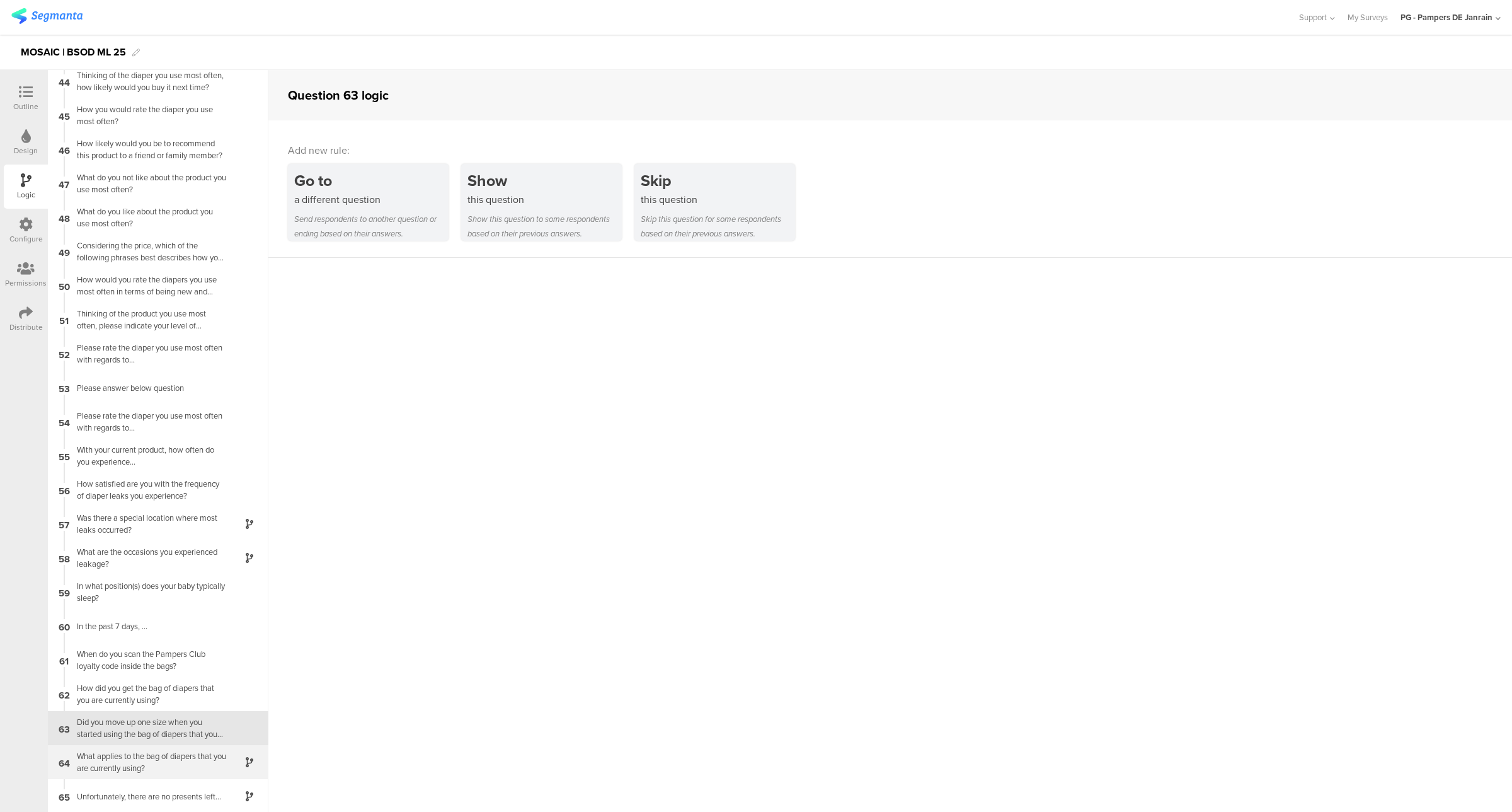
click at [136, 761] on div "What applies to the bag of diapers that you are currently using?" at bounding box center [148, 761] width 157 height 24
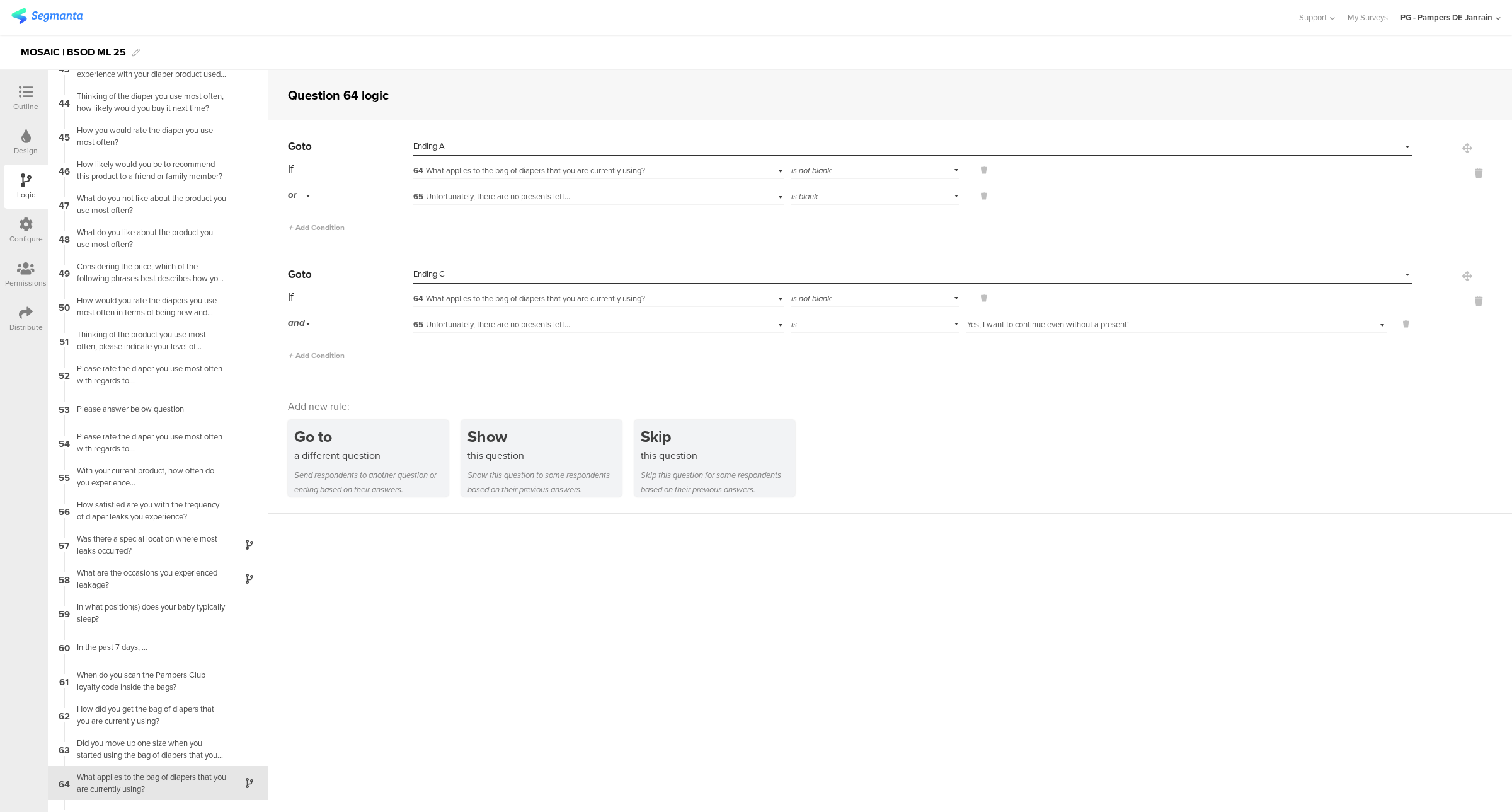
scroll to position [1469, 0]
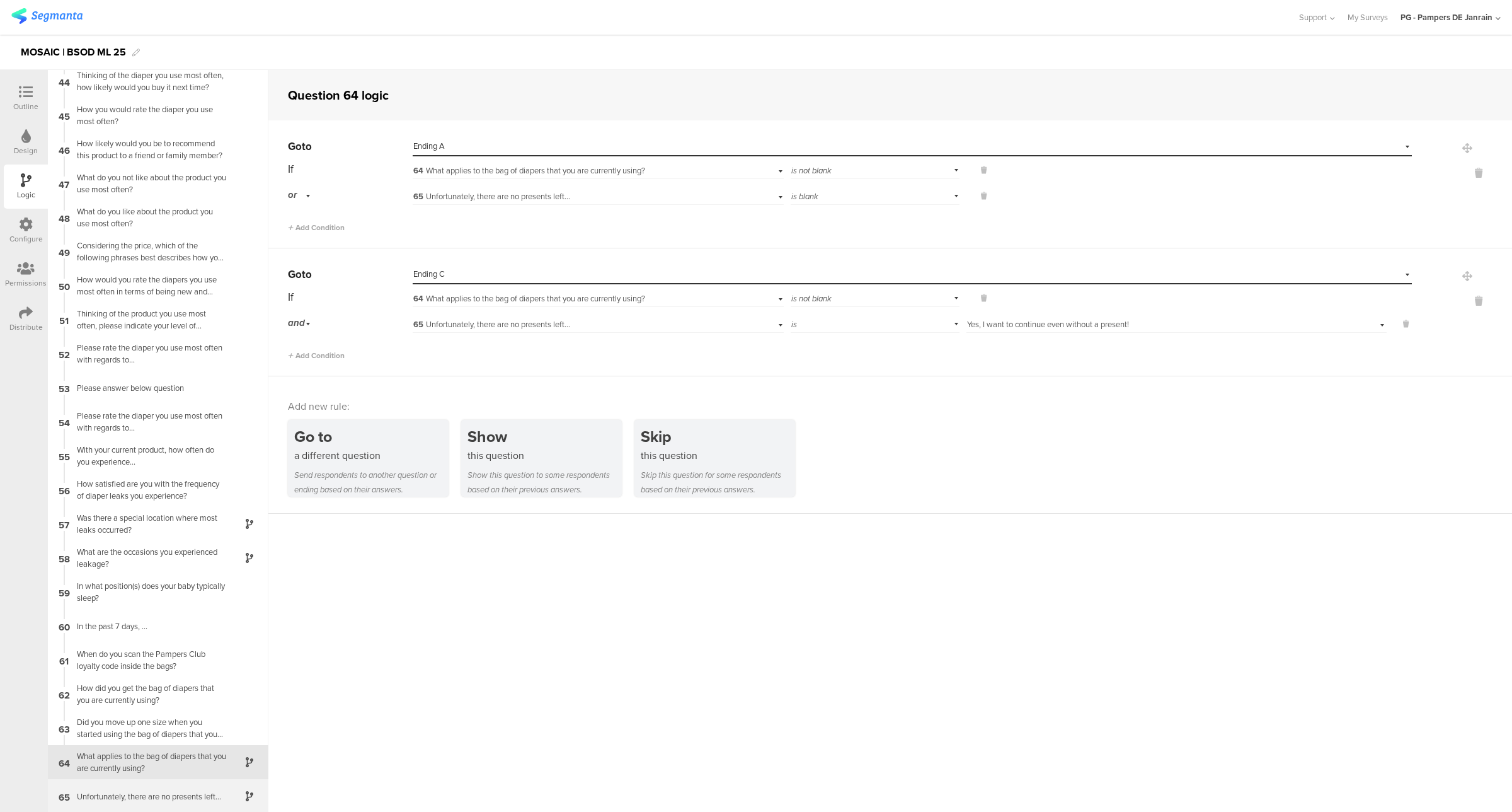
click at [140, 782] on div "65 Unfortunately, there are no presents left..." at bounding box center [158, 796] width 221 height 34
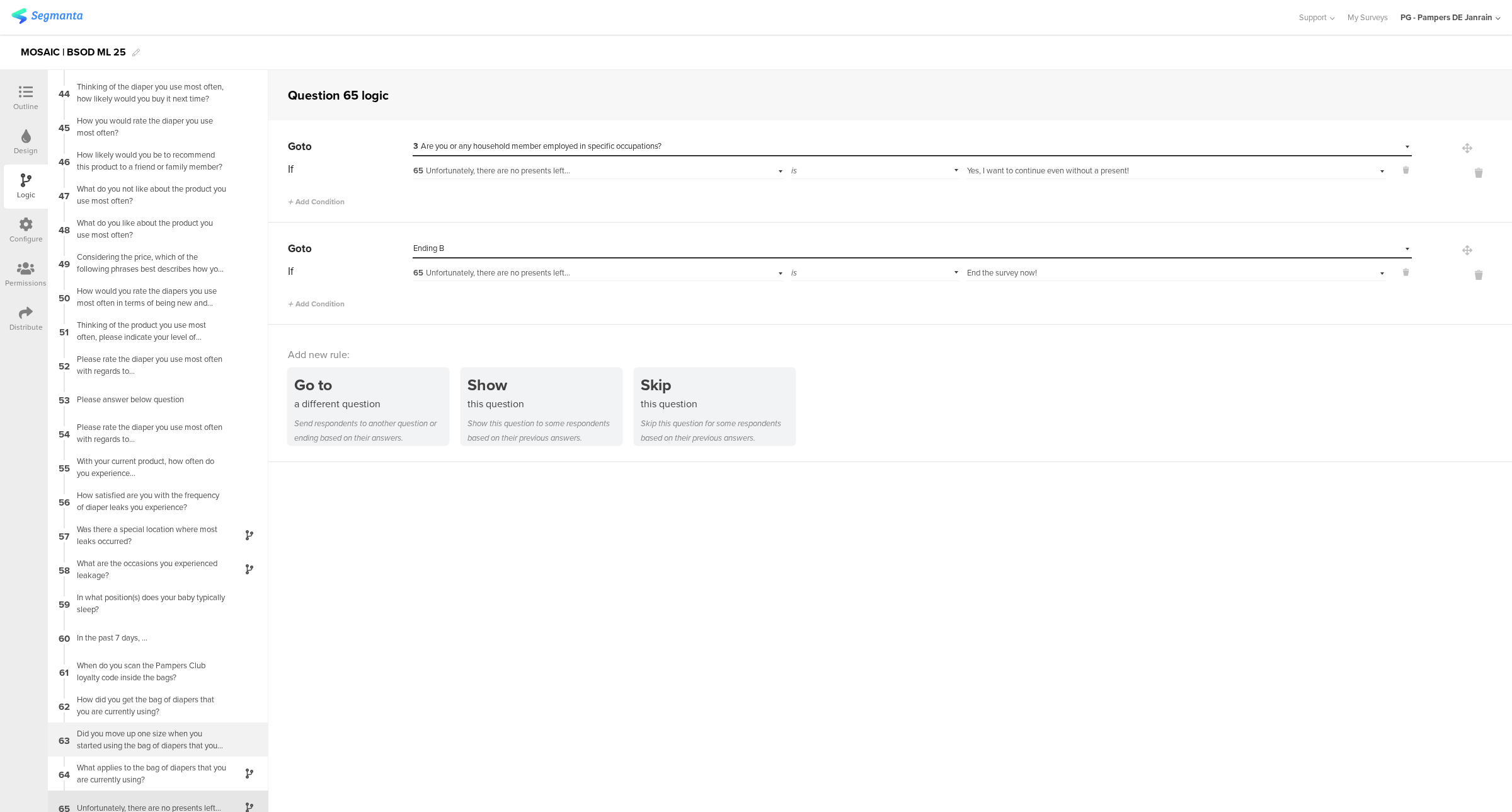
scroll to position [1469, 0]
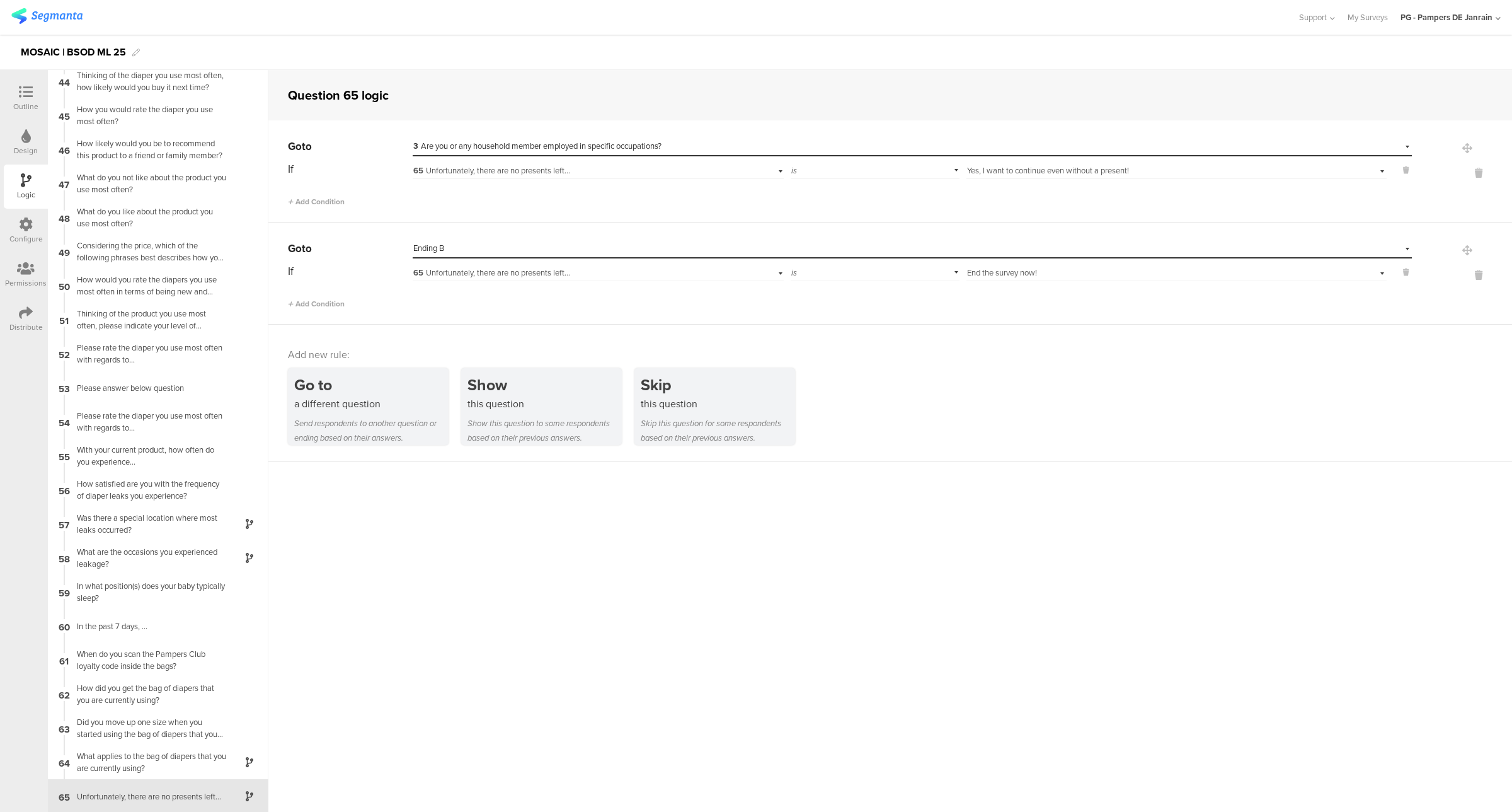
click at [14, 236] on div "Configure" at bounding box center [26, 239] width 33 height 11
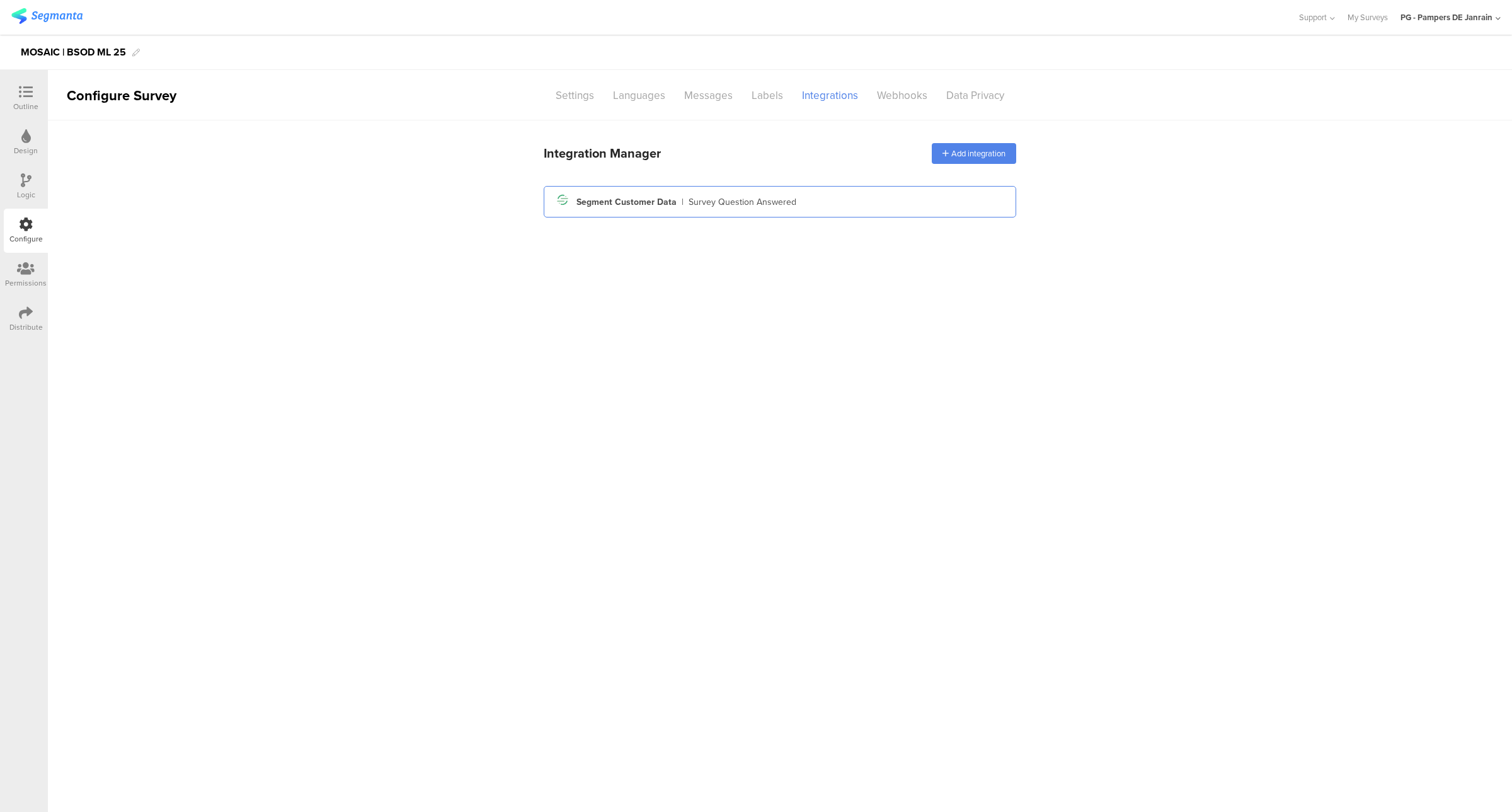
click at [606, 202] on div "Segment Customer Data" at bounding box center [627, 202] width 100 height 13
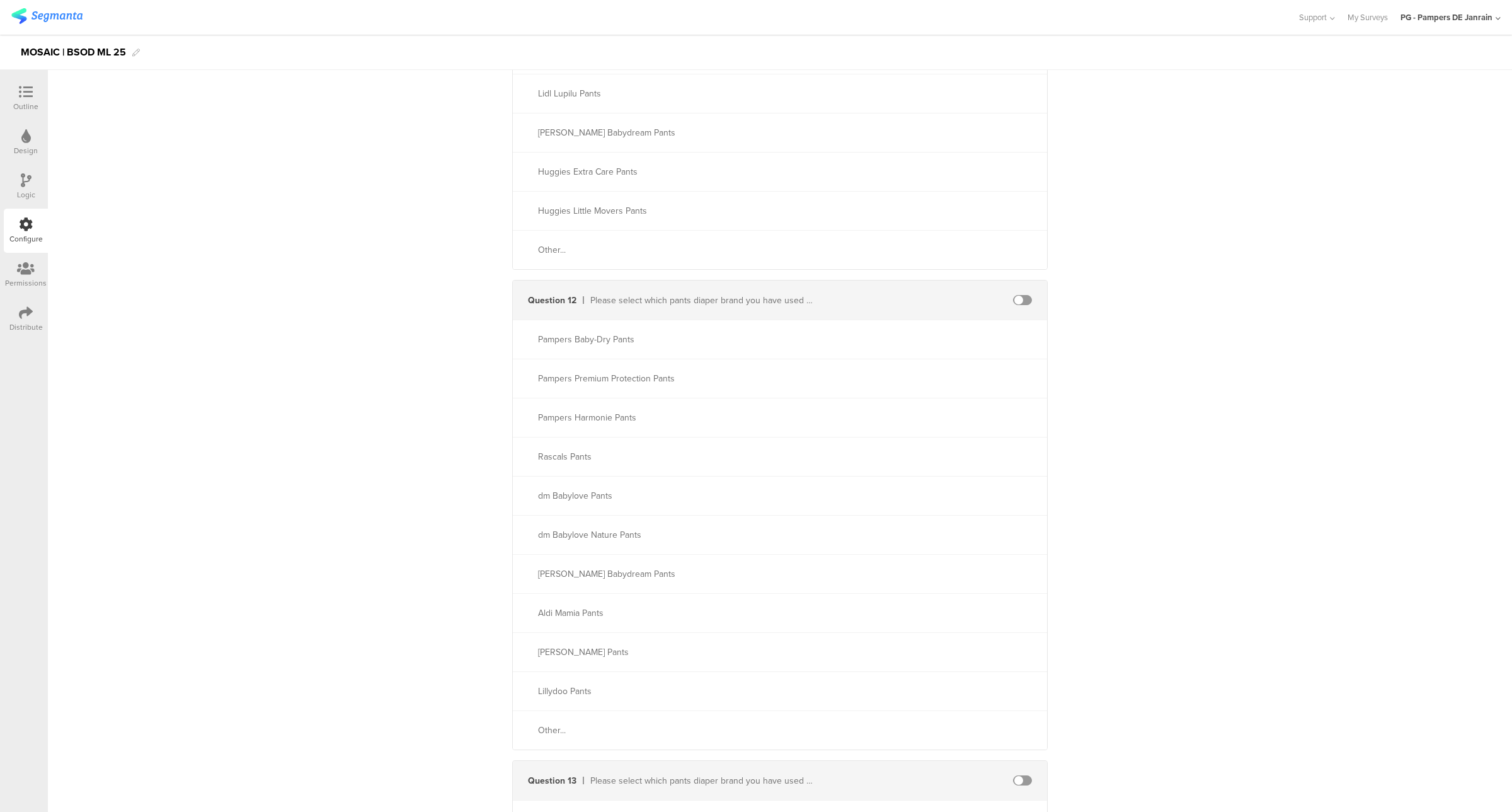
scroll to position [4332, 0]
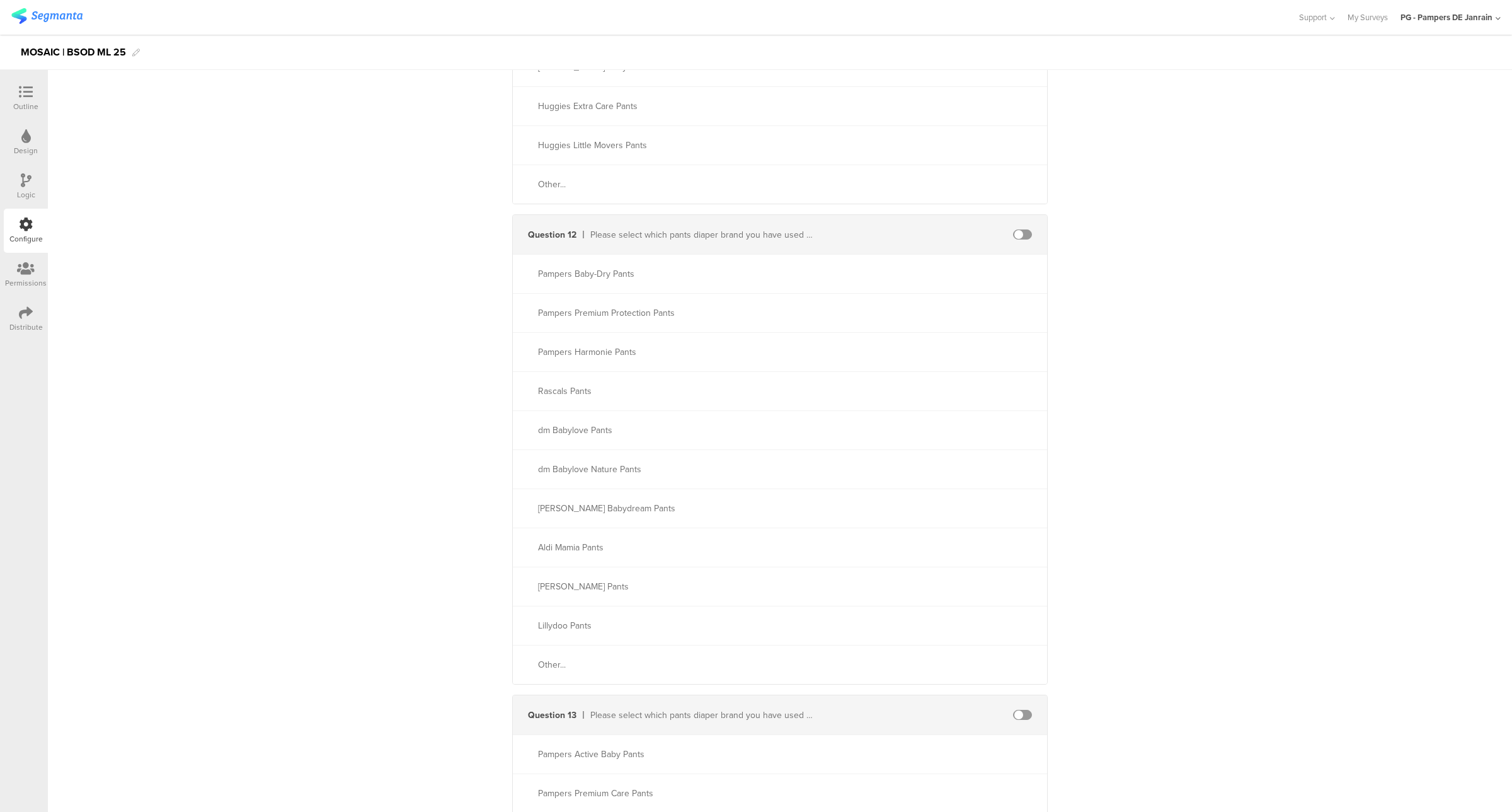
click at [38, 228] on div "Configure" at bounding box center [26, 230] width 45 height 45
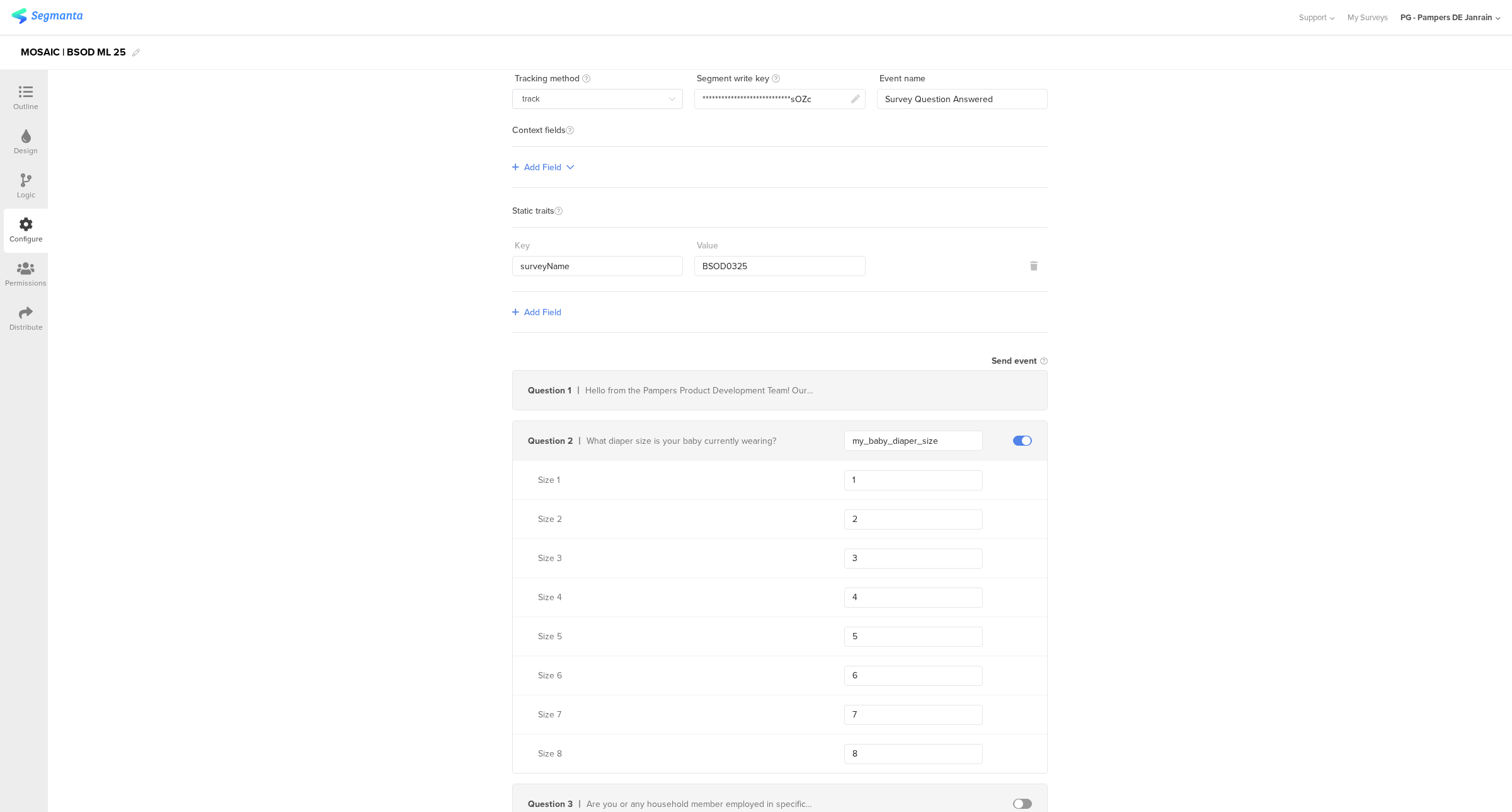
scroll to position [0, 0]
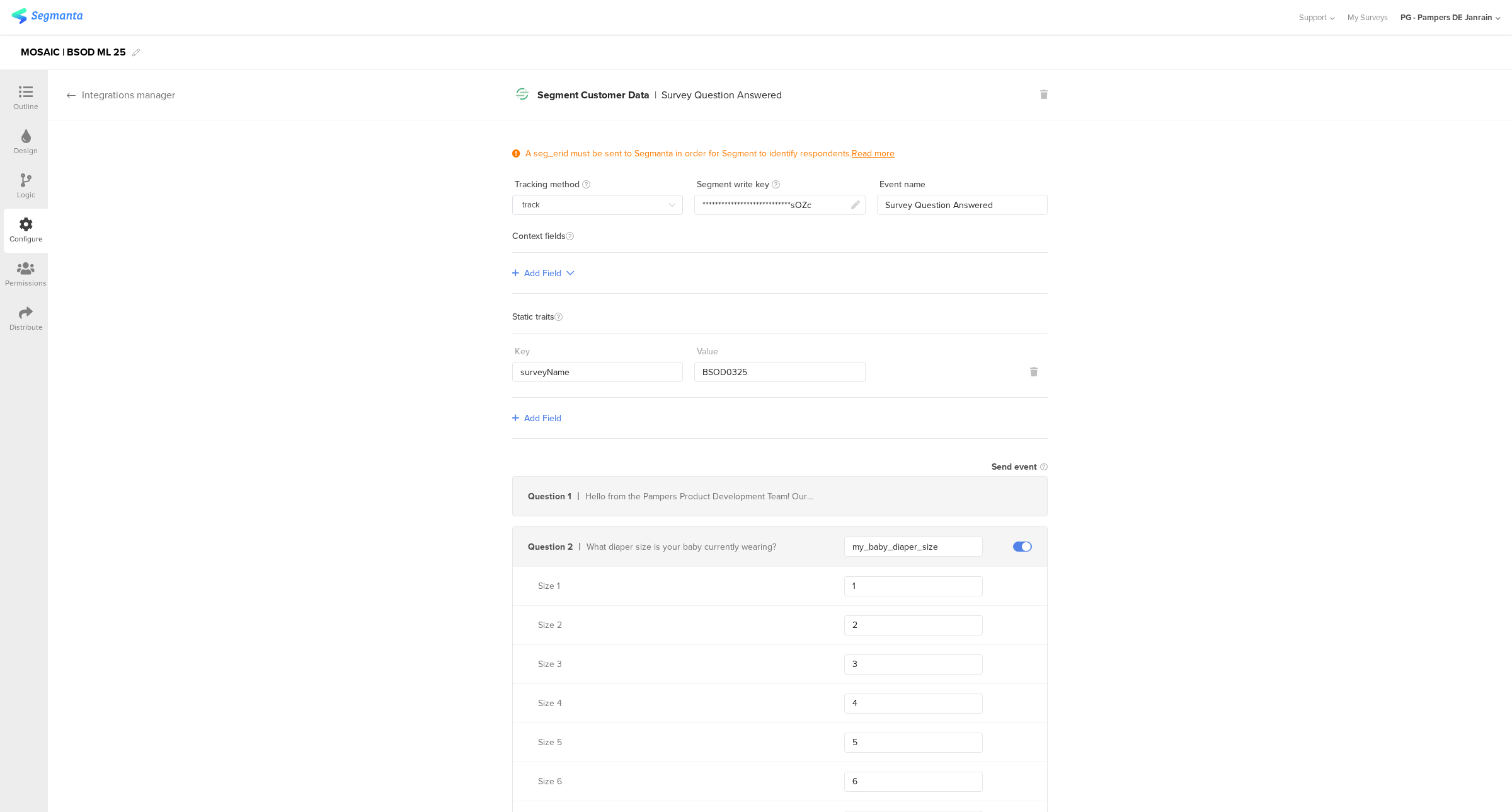
click at [73, 88] on div "Integrations manager" at bounding box center [112, 94] width 127 height 14
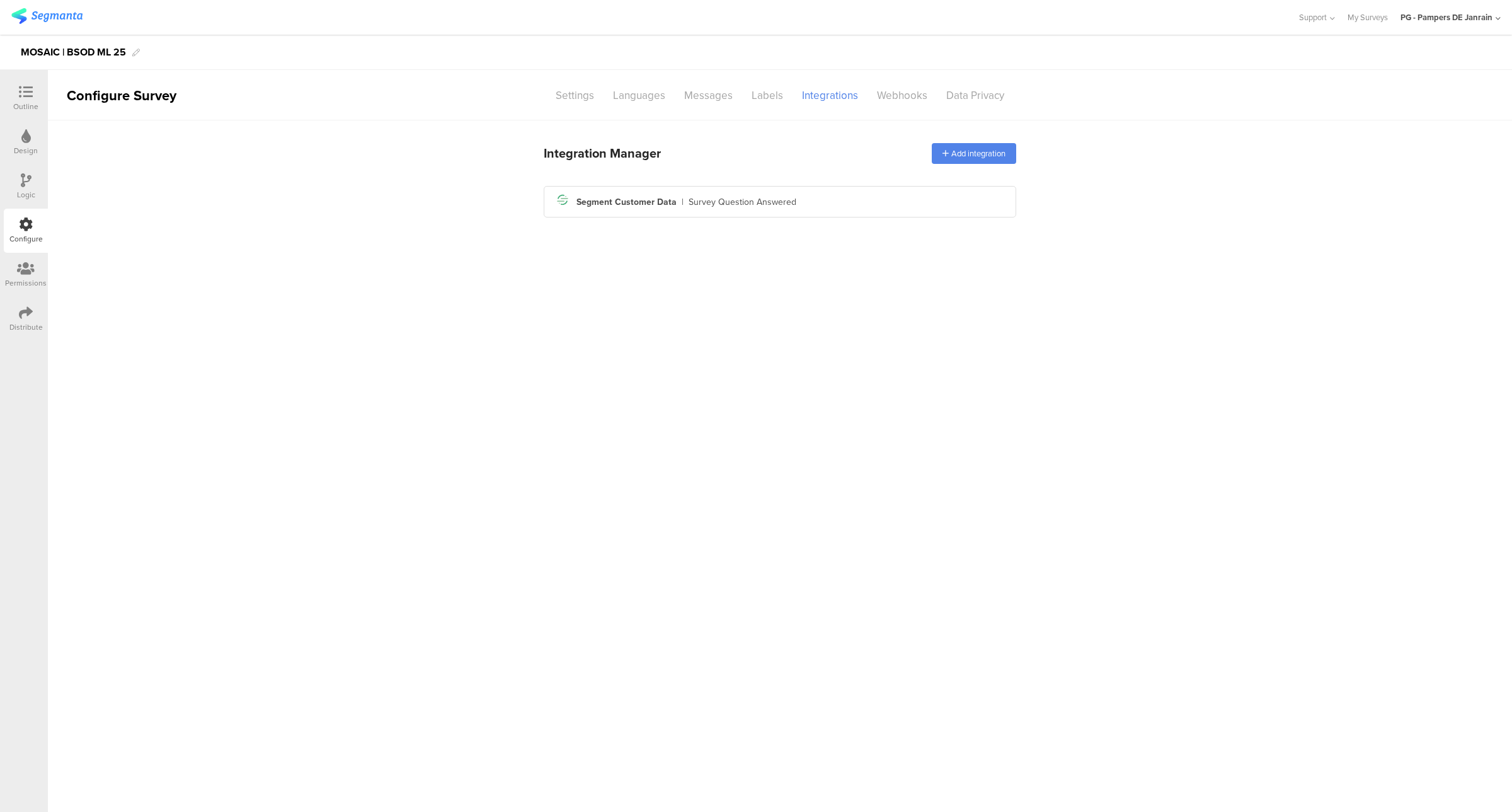
click at [20, 273] on icon at bounding box center [26, 268] width 18 height 14
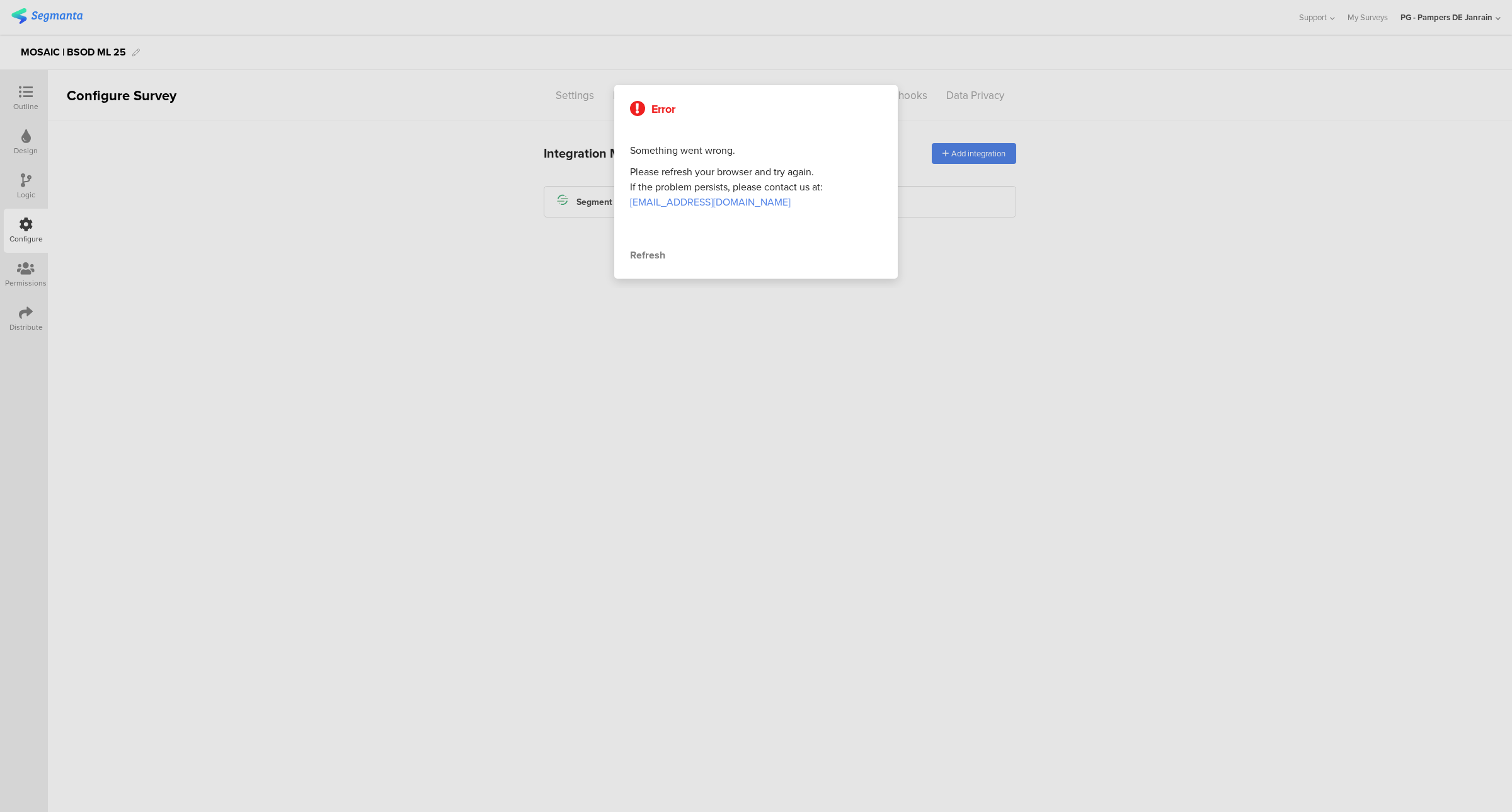
click at [630, 257] on div "Refresh" at bounding box center [756, 255] width 252 height 15
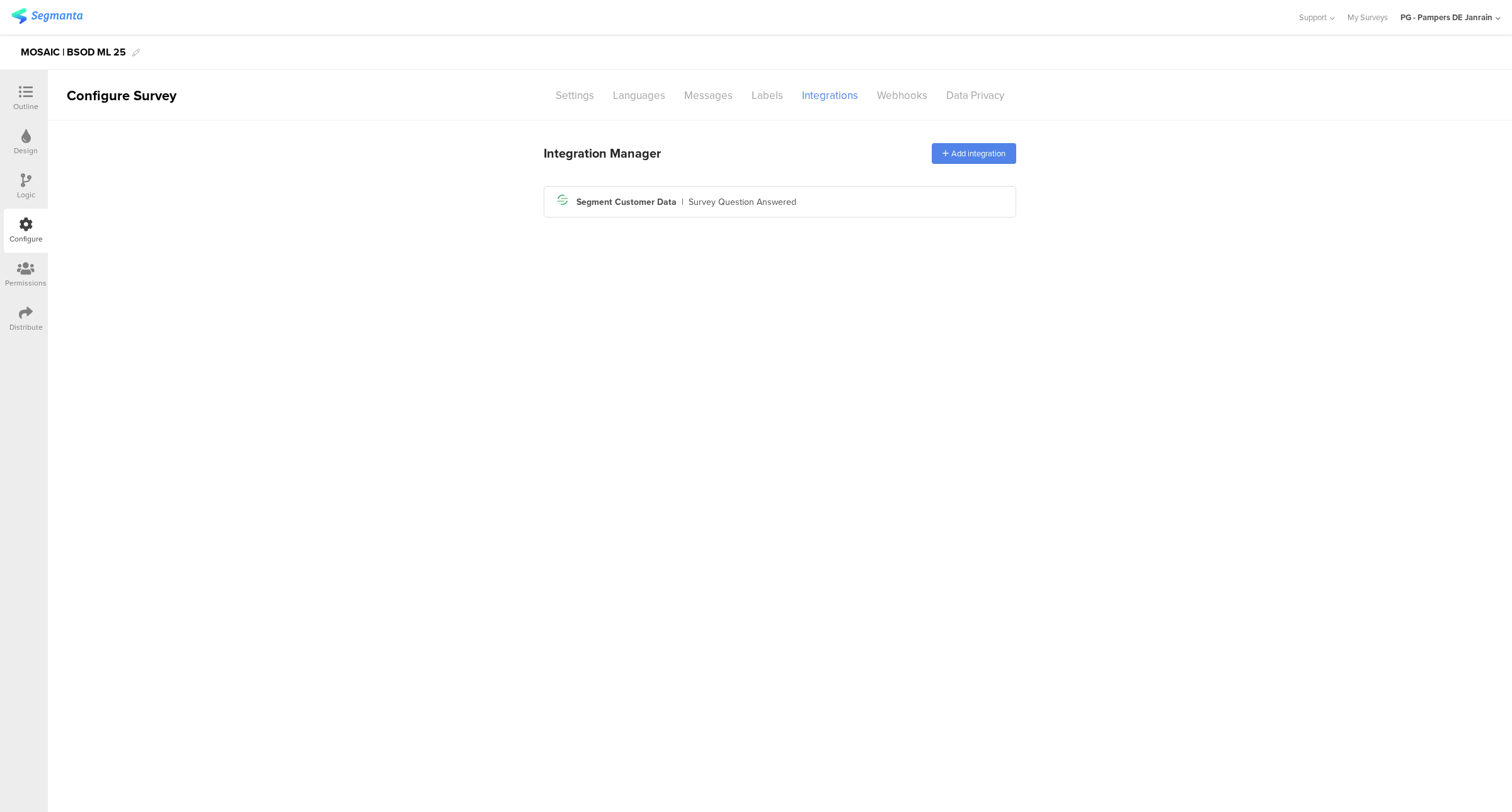
click at [74, 13] on img at bounding box center [46, 16] width 71 height 16
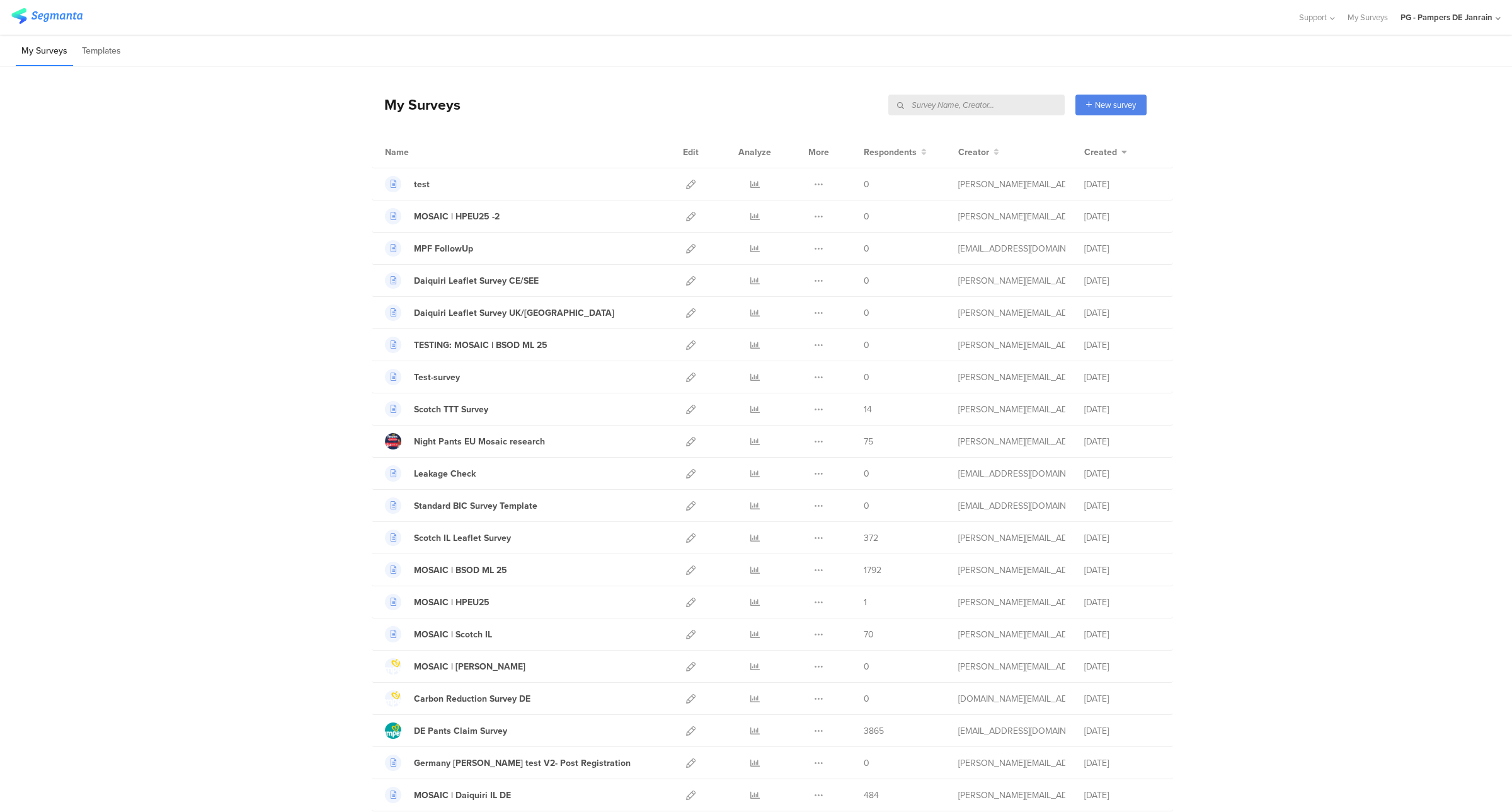
click at [1000, 110] on input "text" at bounding box center [977, 105] width 176 height 21
type input "wipes"
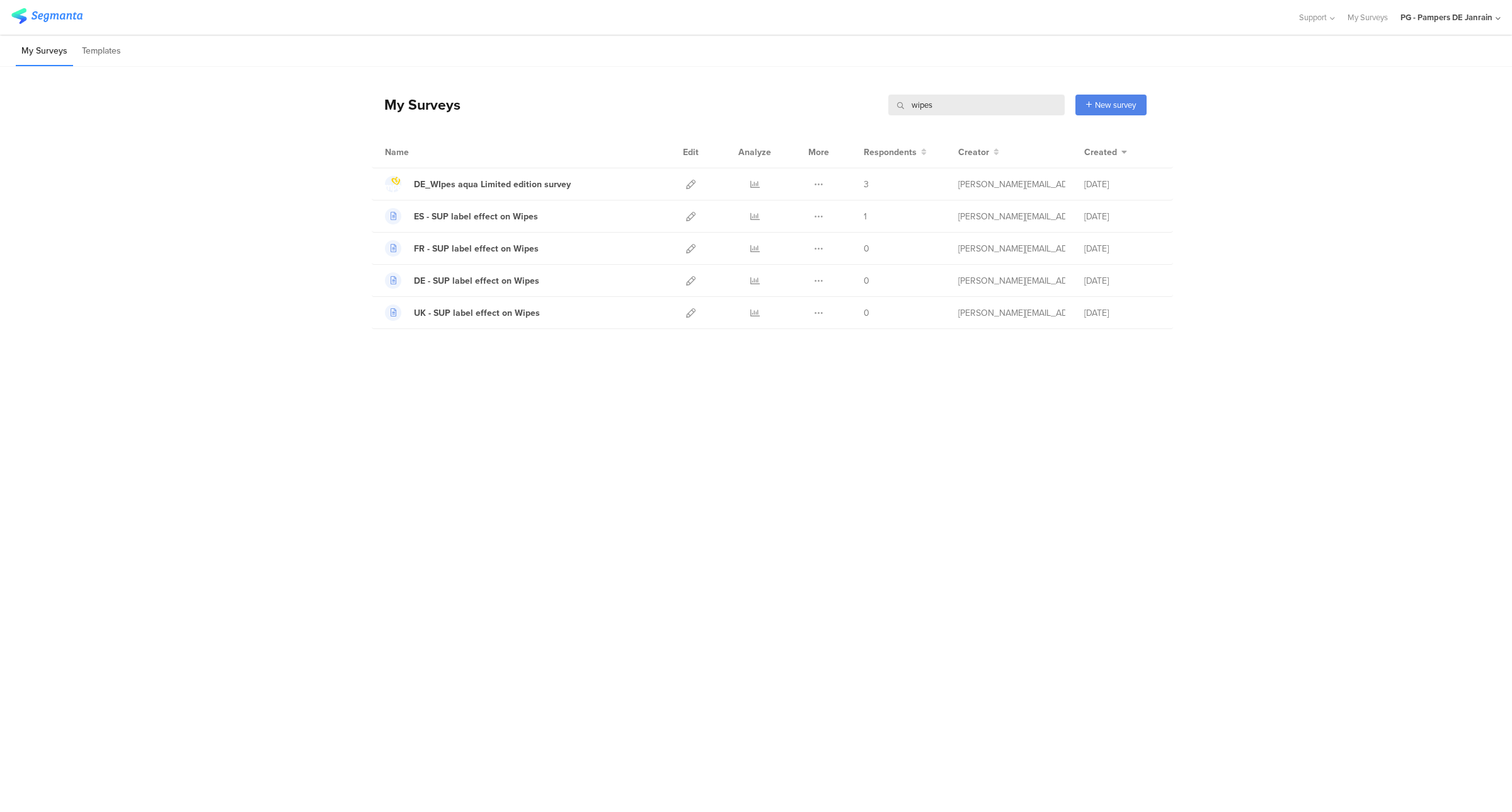
drag, startPoint x: 974, startPoint y: 100, endPoint x: 882, endPoint y: 99, distance: 92.0
click at [882, 99] on div "My Surveys wipes wipes New survey Start from scratch Choose from templates" at bounding box center [759, 104] width 775 height 50
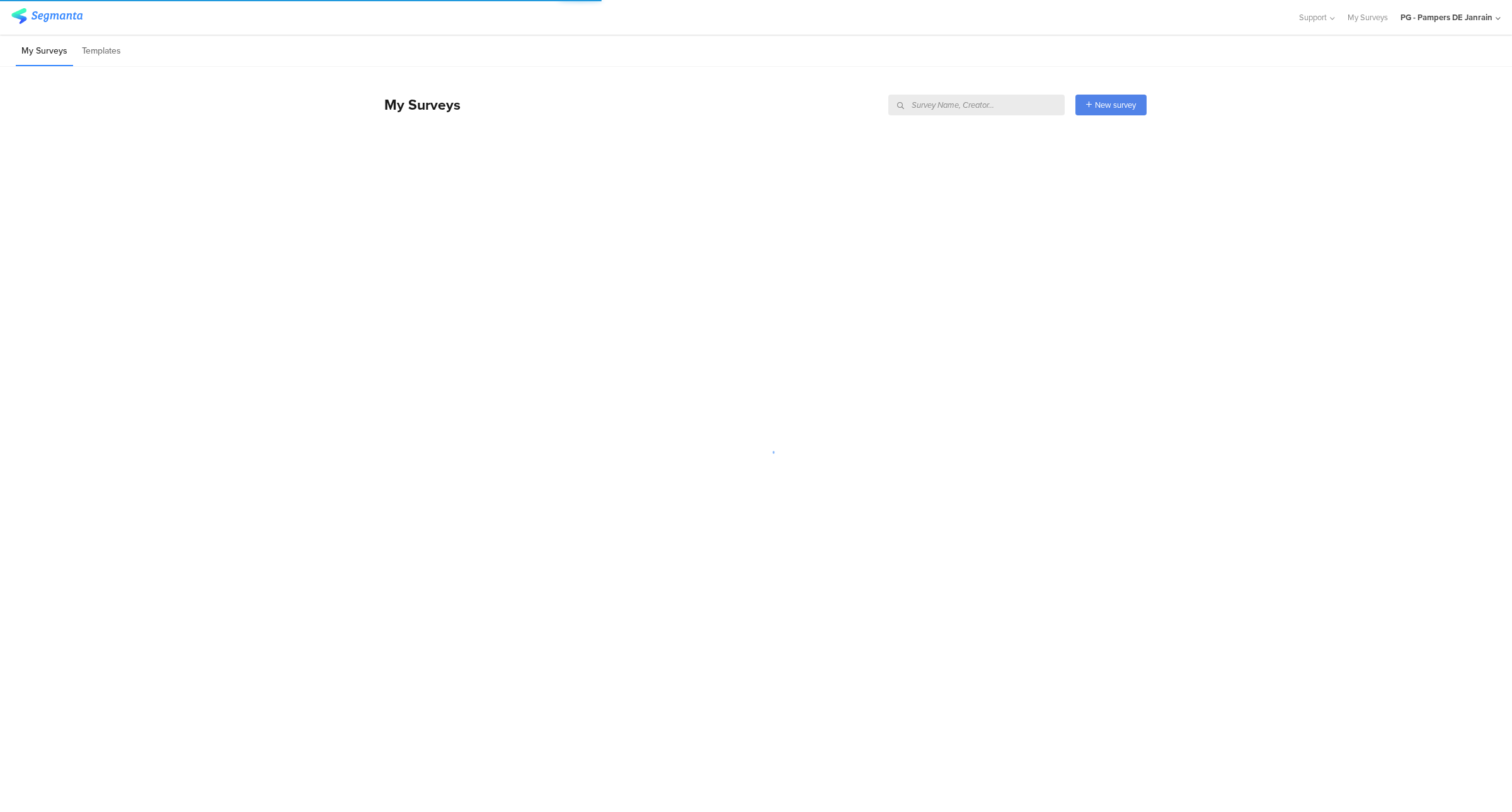
click at [804, 67] on div "My Surveys New survey Start from scratch Choose from templates" at bounding box center [759, 100] width 775 height 69
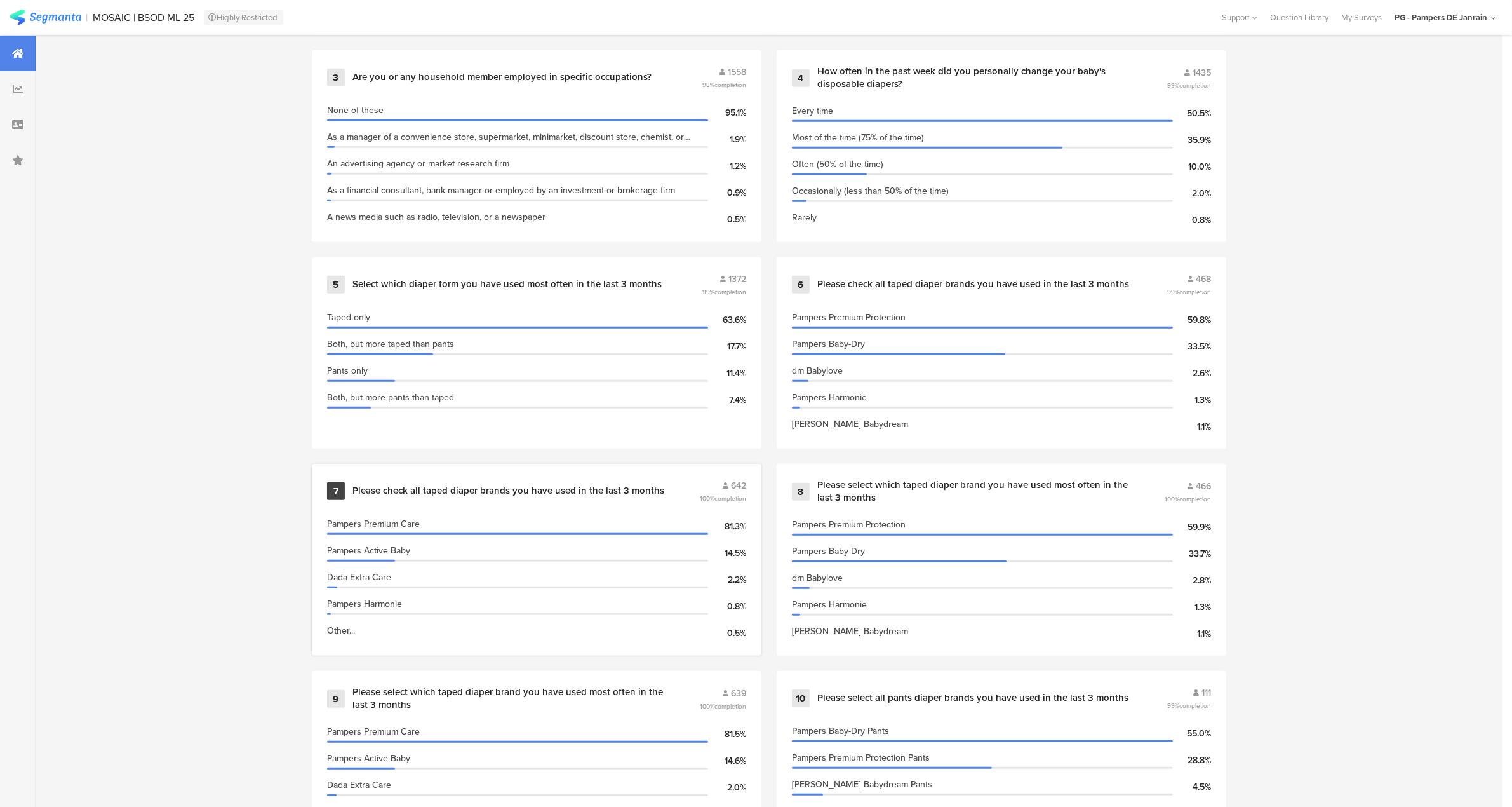
scroll to position [873, 0]
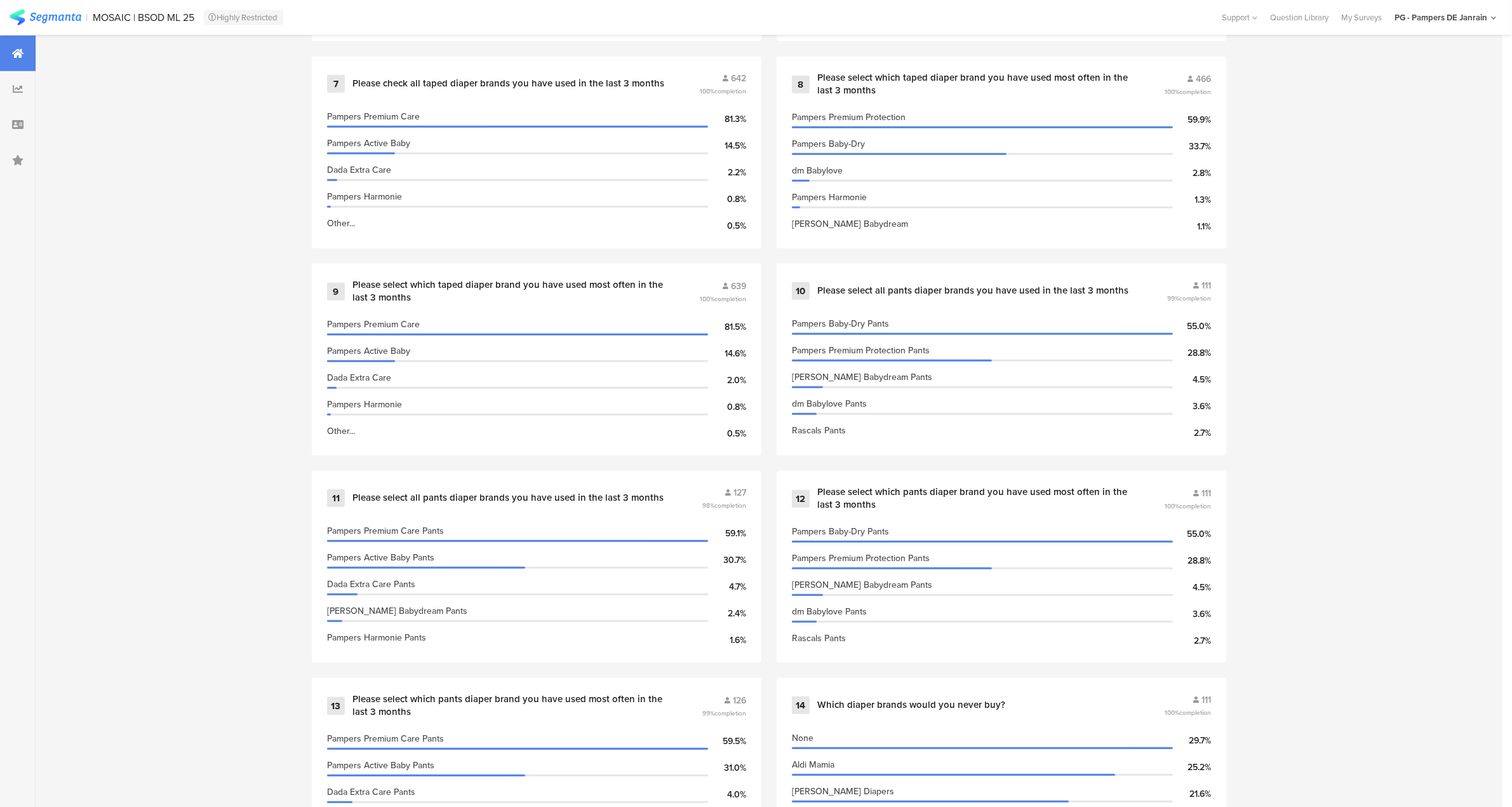
scroll to position [0, 0]
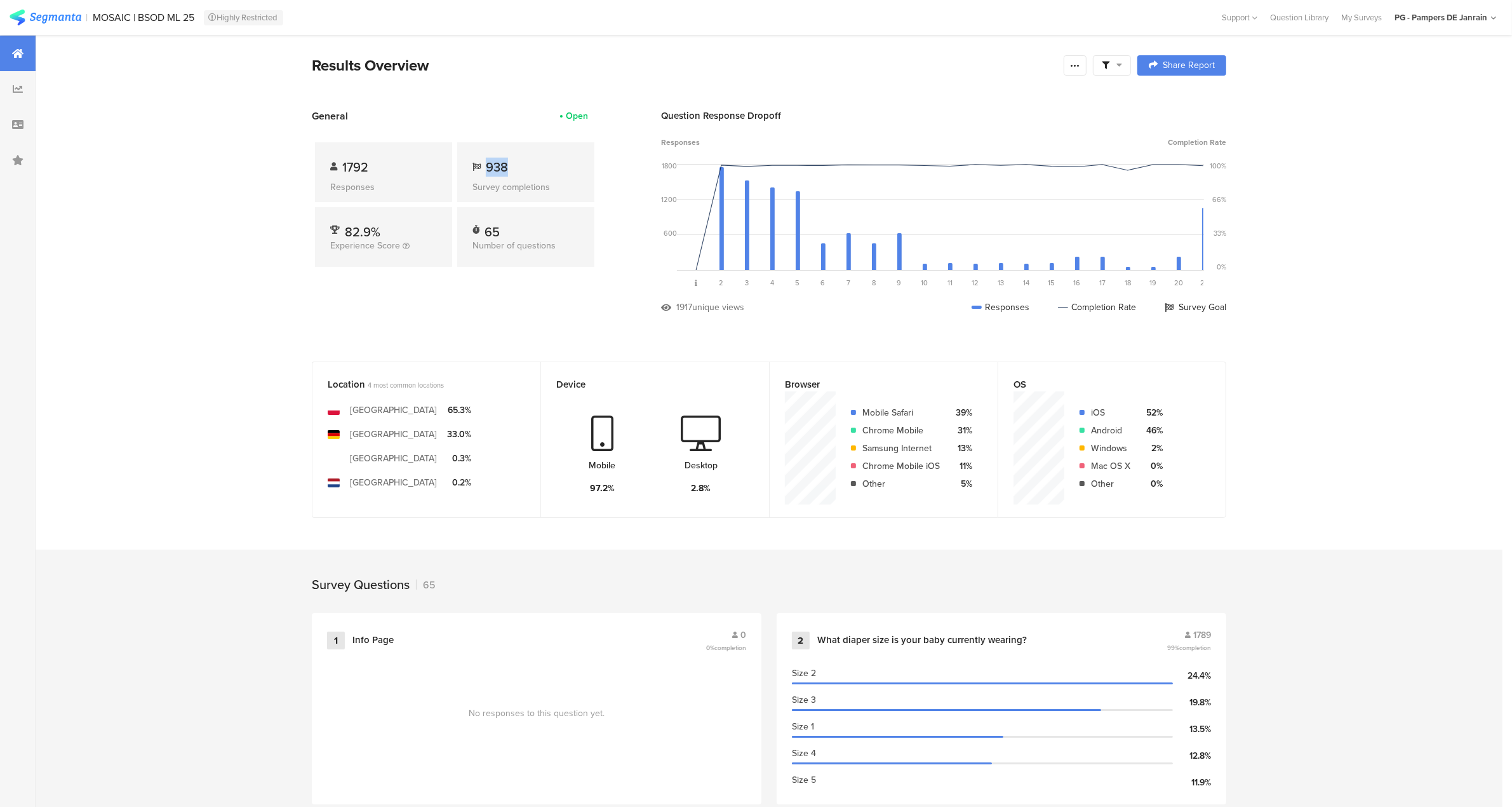
drag, startPoint x: 490, startPoint y: 166, endPoint x: 513, endPoint y: 166, distance: 23.0
click at [513, 166] on div "938" at bounding box center [526, 167] width 107 height 19
